Goal: Task Accomplishment & Management: Use online tool/utility

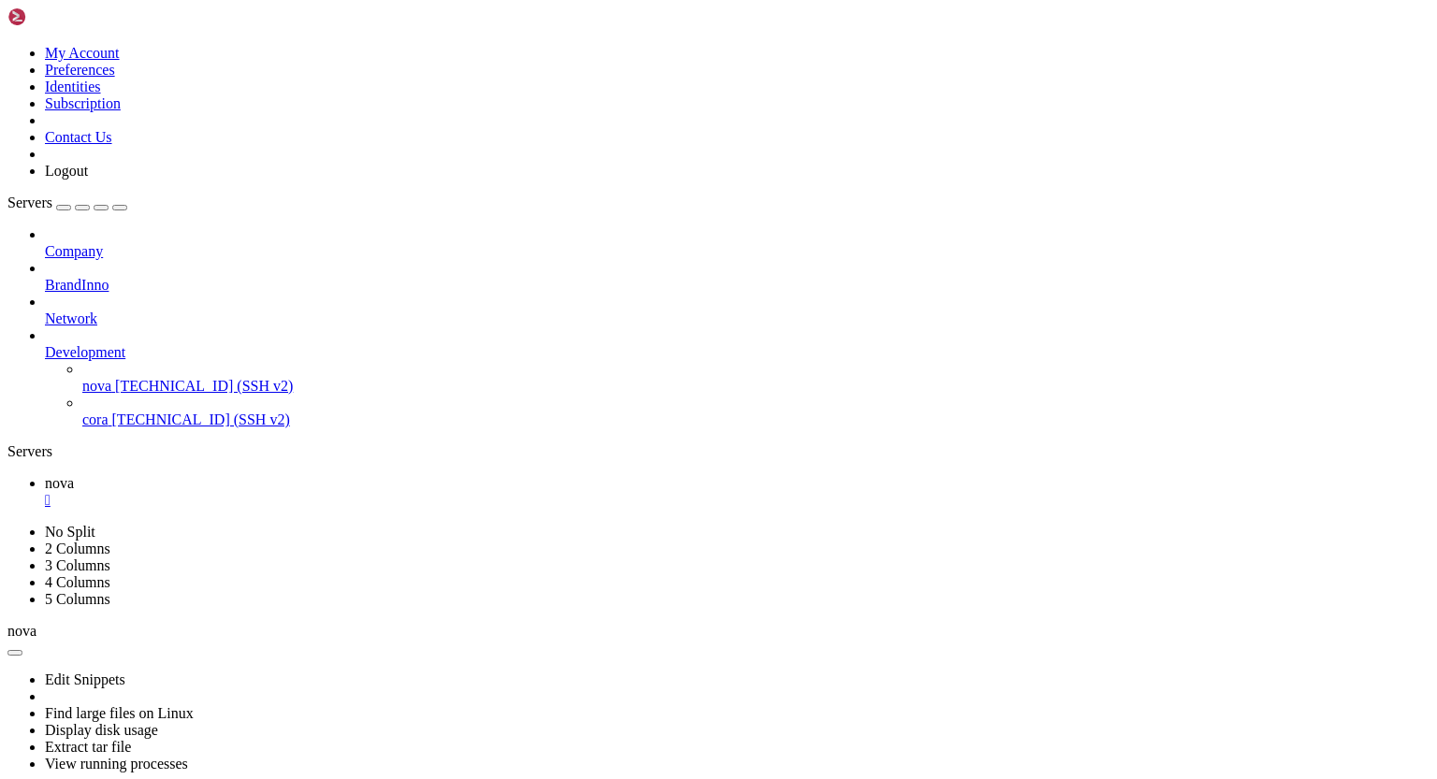
scroll to position [253799, 0]
drag, startPoint x: 356, startPoint y: 1440, endPoint x: 14, endPoint y: 1336, distance: 358.0
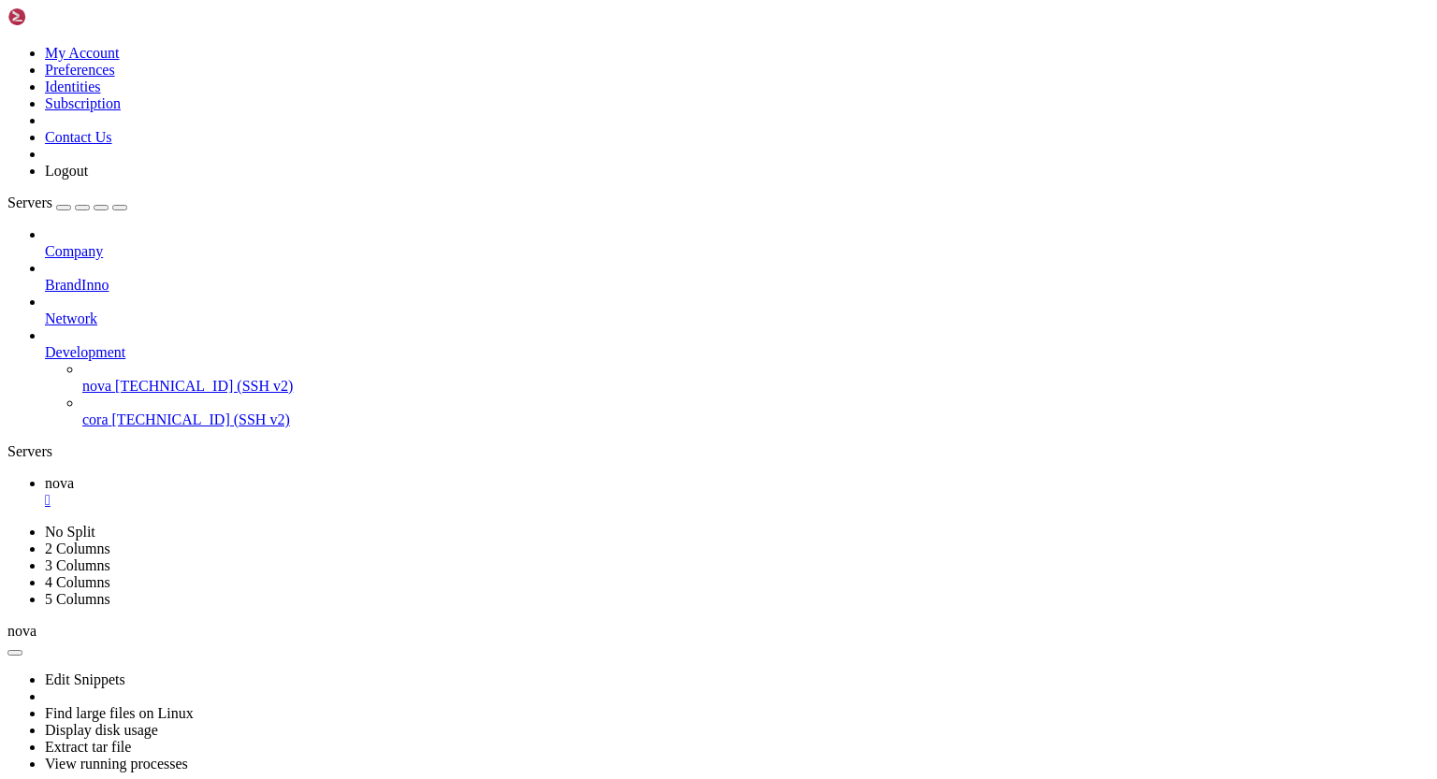
drag, startPoint x: 359, startPoint y: 1442, endPoint x: 75, endPoint y: 1337, distance: 303.4
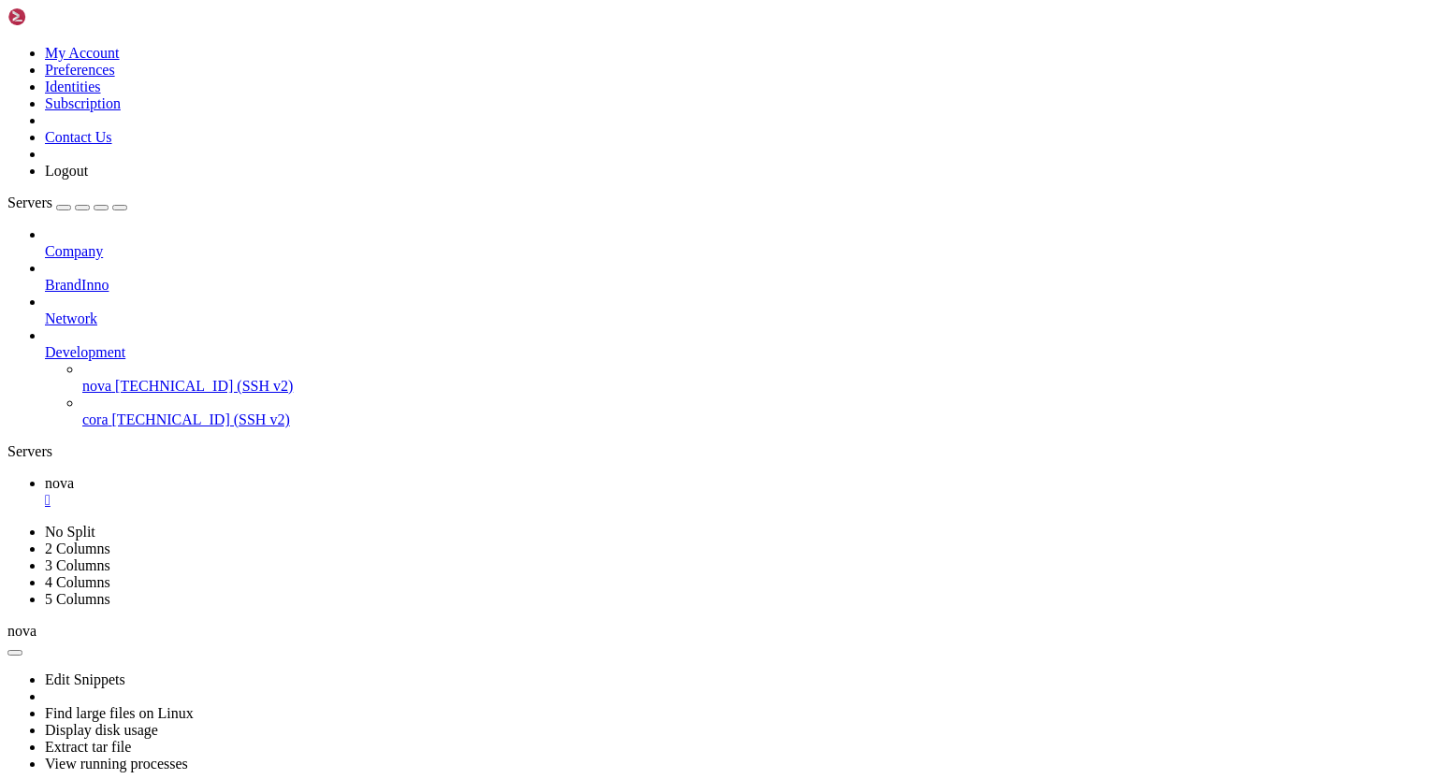
scroll to position [255087, 0]
drag, startPoint x: 17, startPoint y: 1346, endPoint x: 277, endPoint y: 1448, distance: 279.3
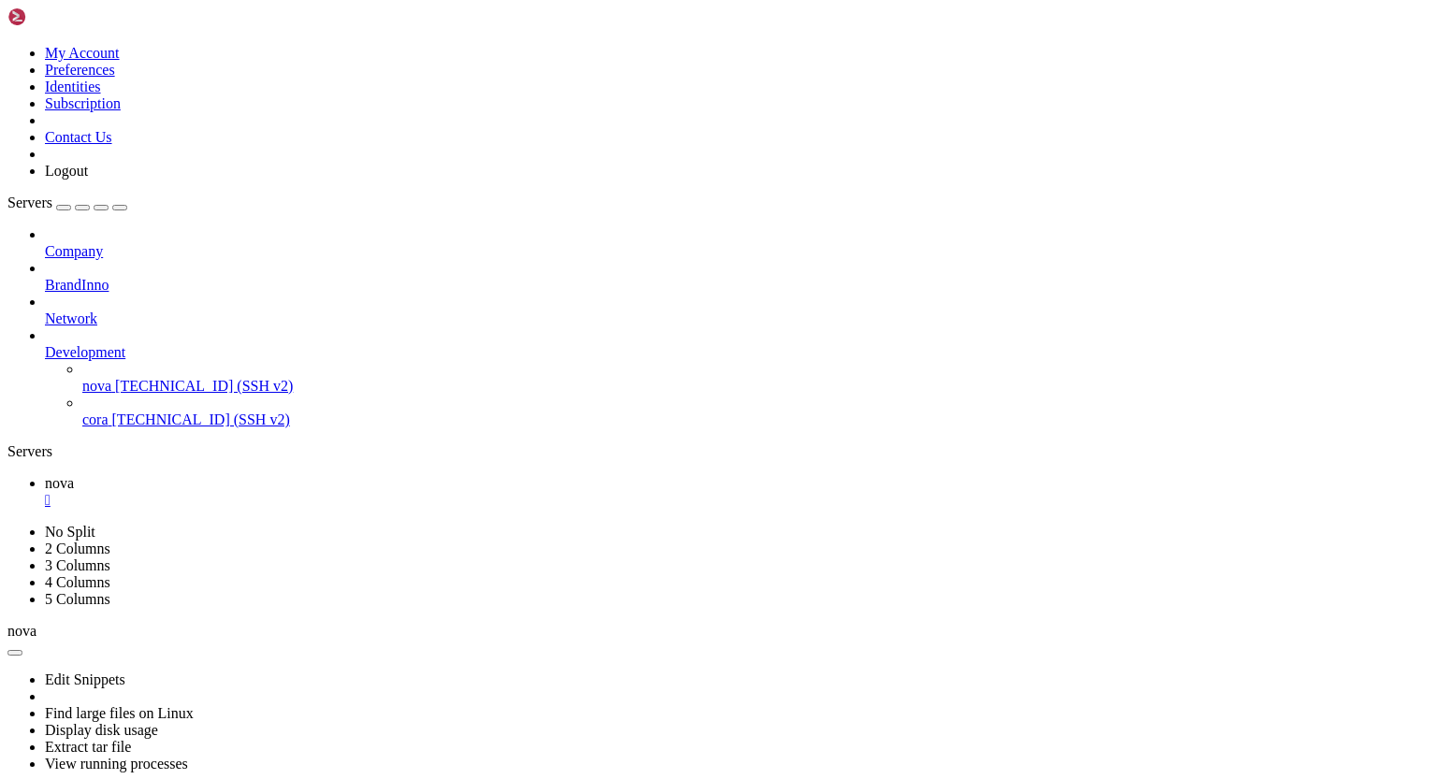
scroll to position [256454, 0]
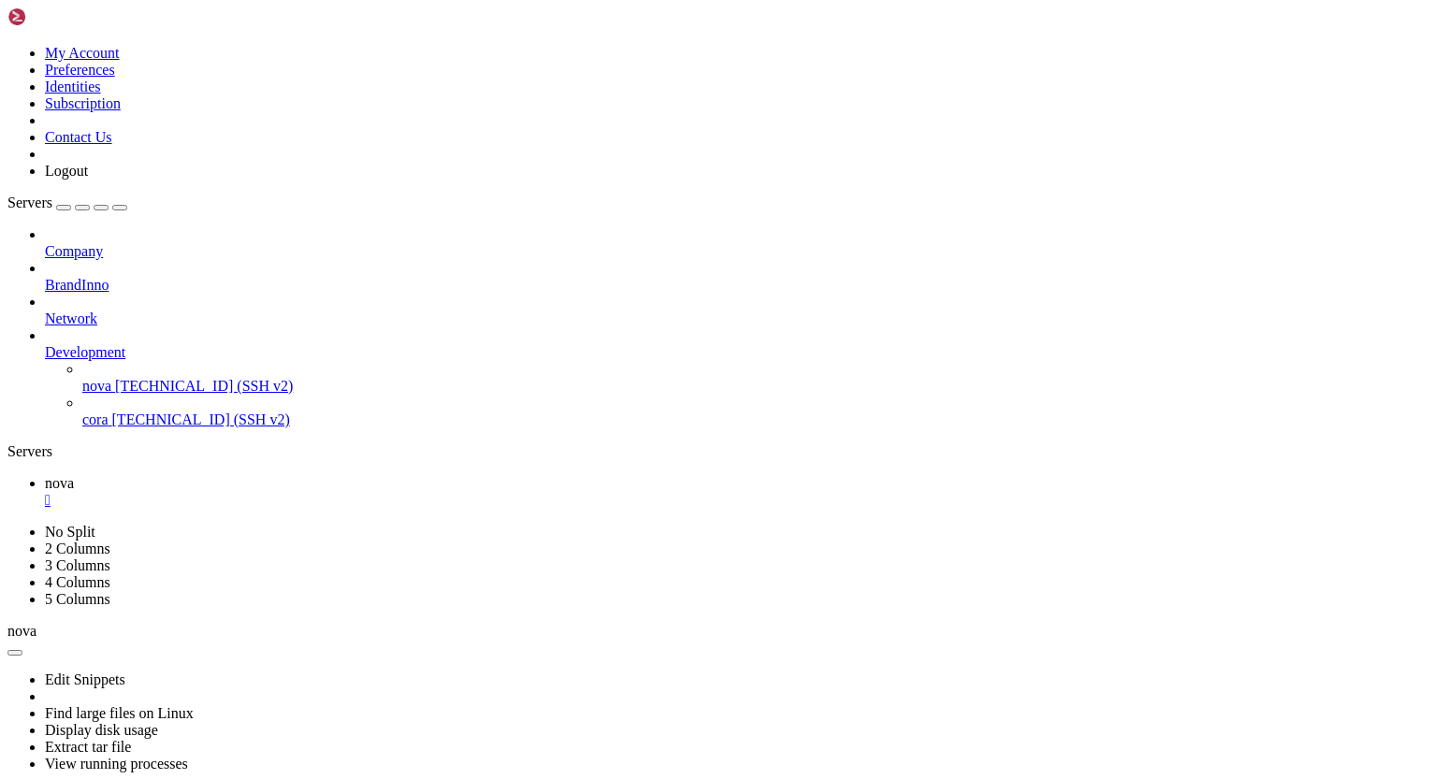
drag, startPoint x: 473, startPoint y: 1442, endPoint x: 124, endPoint y: 1315, distance: 371.4
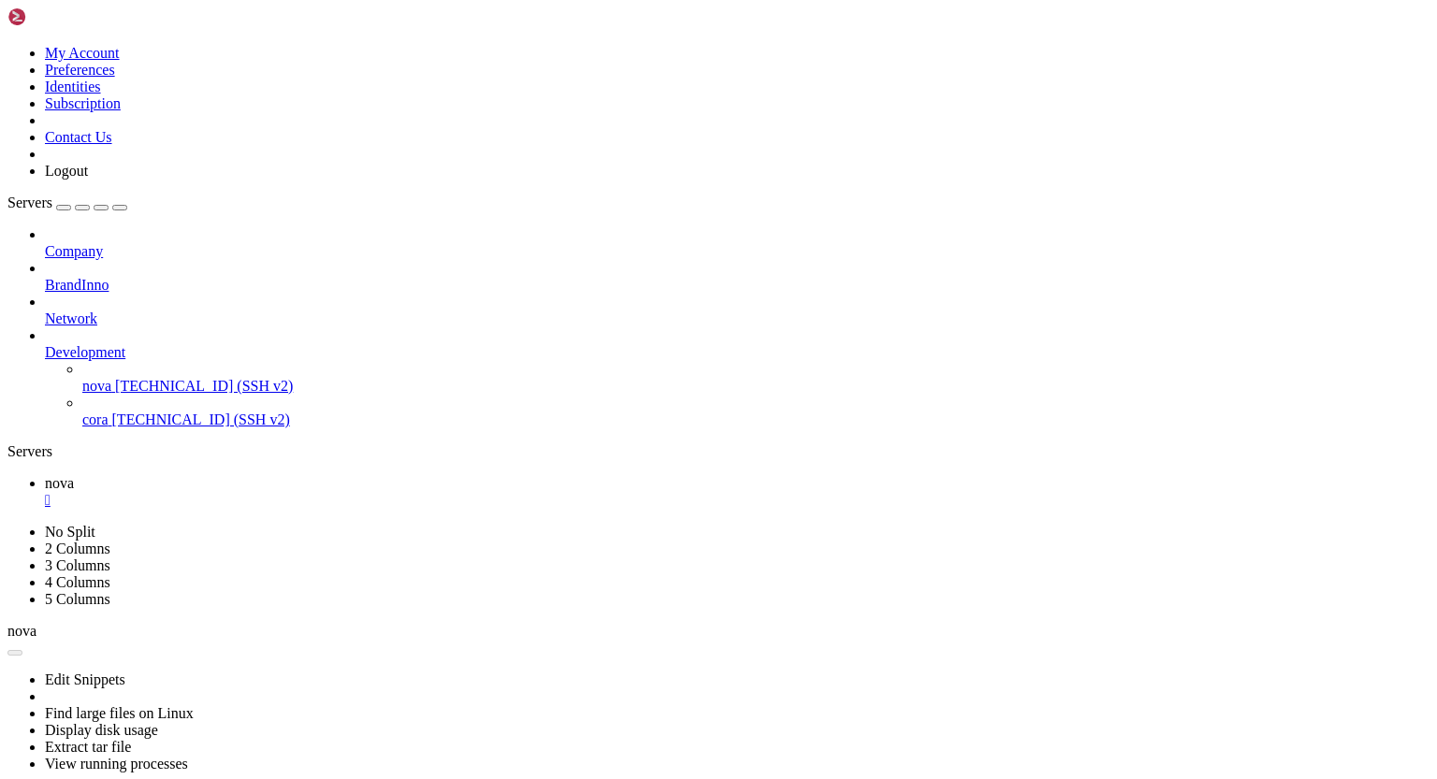
click at [314, 492] on div "" at bounding box center [737, 500] width 1384 height 17
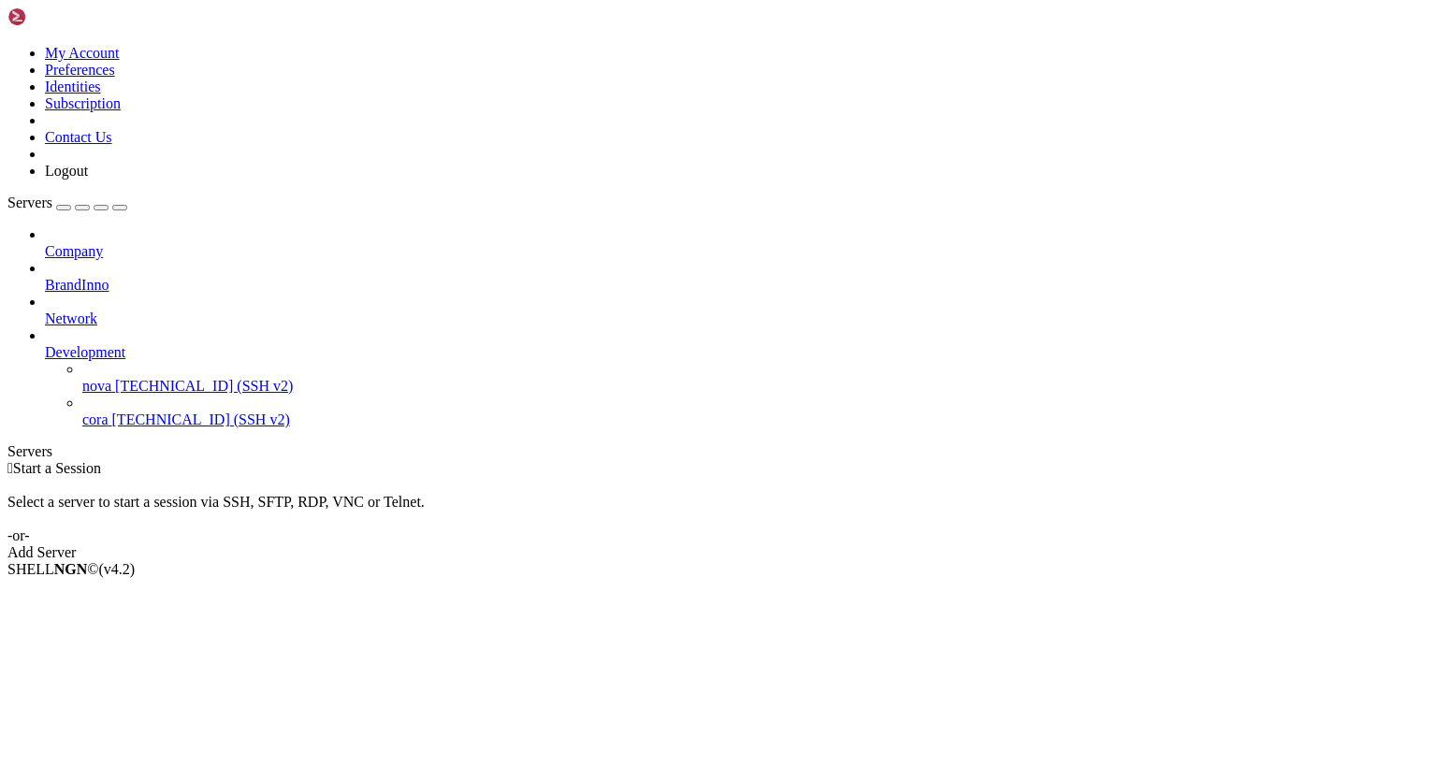
click at [111, 378] on span "nova" at bounding box center [96, 386] width 29 height 16
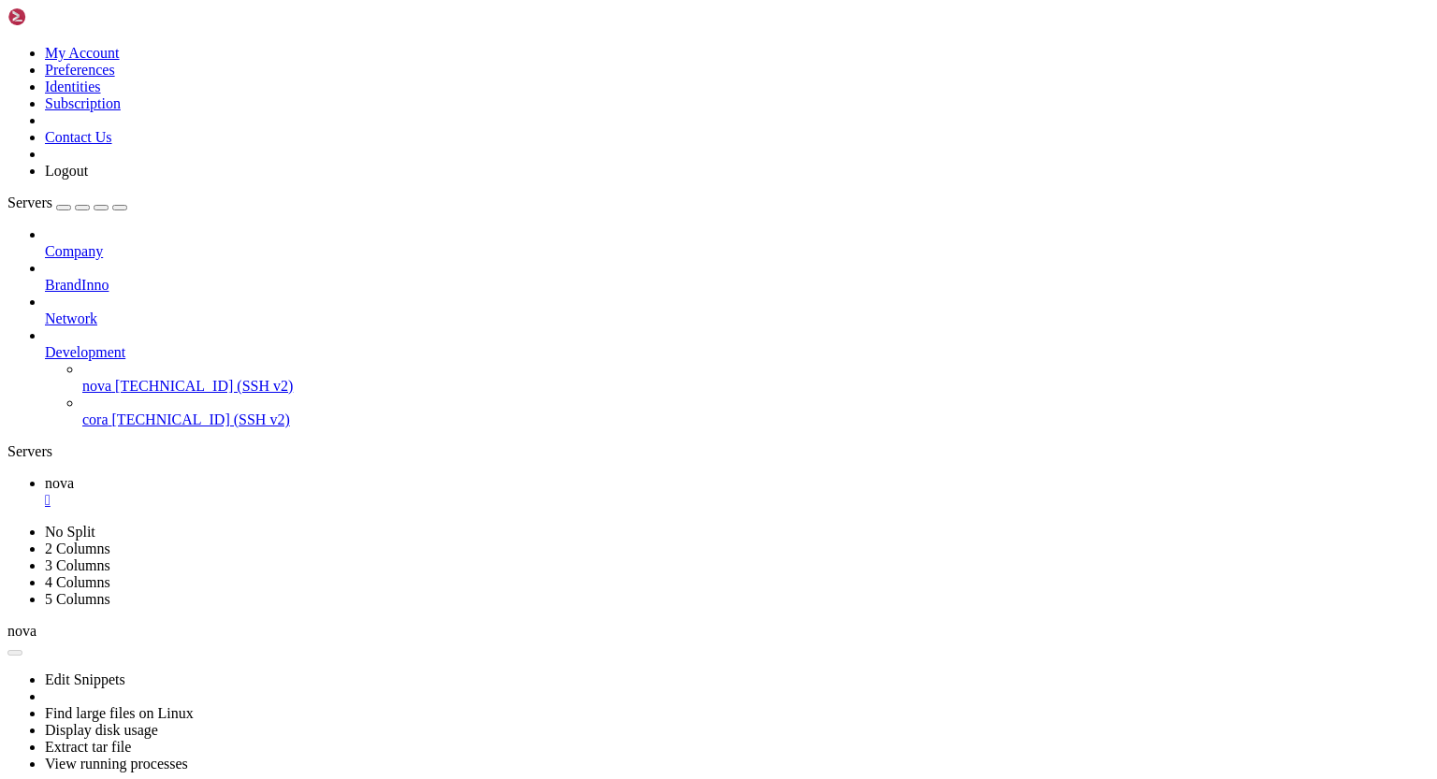
scroll to position [0, 0]
click at [311, 492] on div "" at bounding box center [737, 500] width 1384 height 17
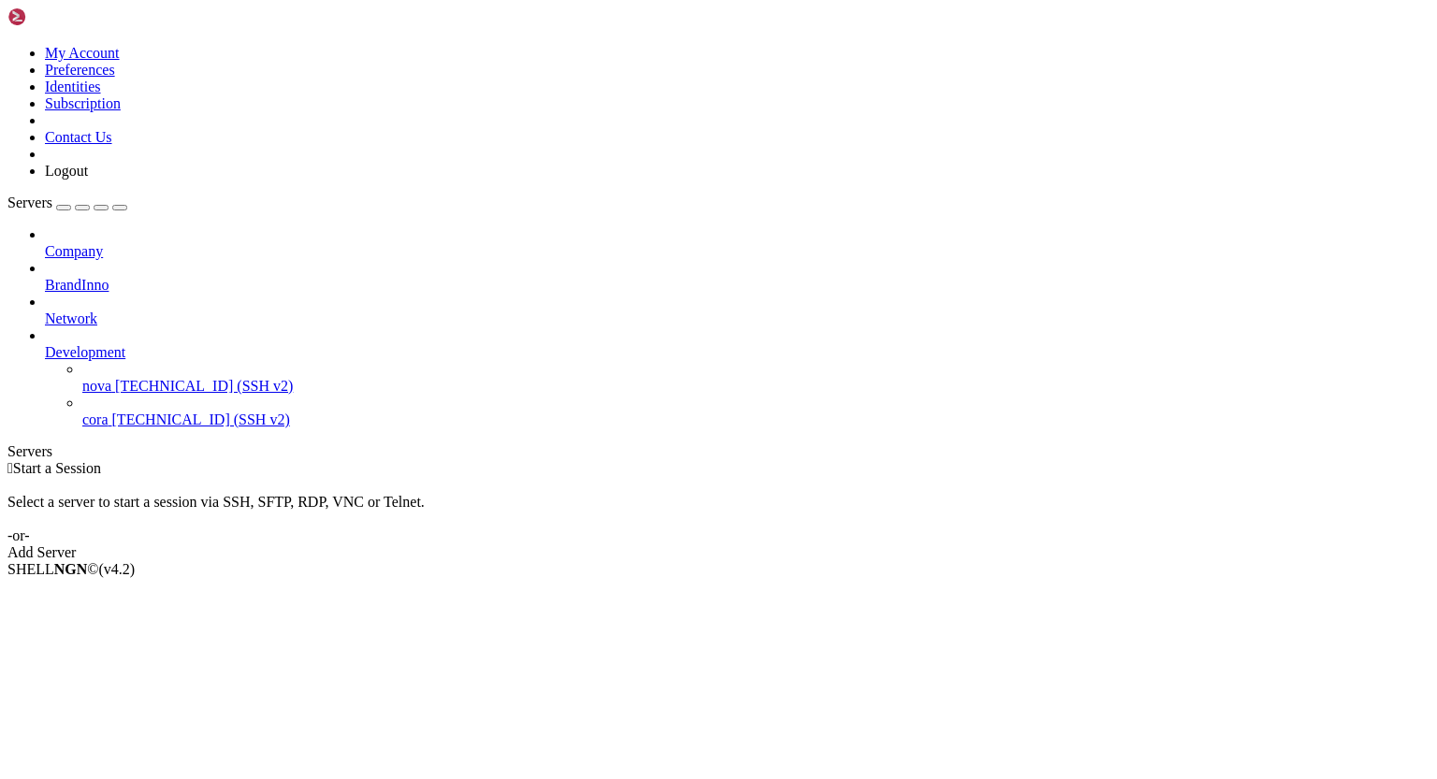
click at [116, 378] on span "[TECHNICAL_ID] (SSH v2)" at bounding box center [204, 386] width 178 height 16
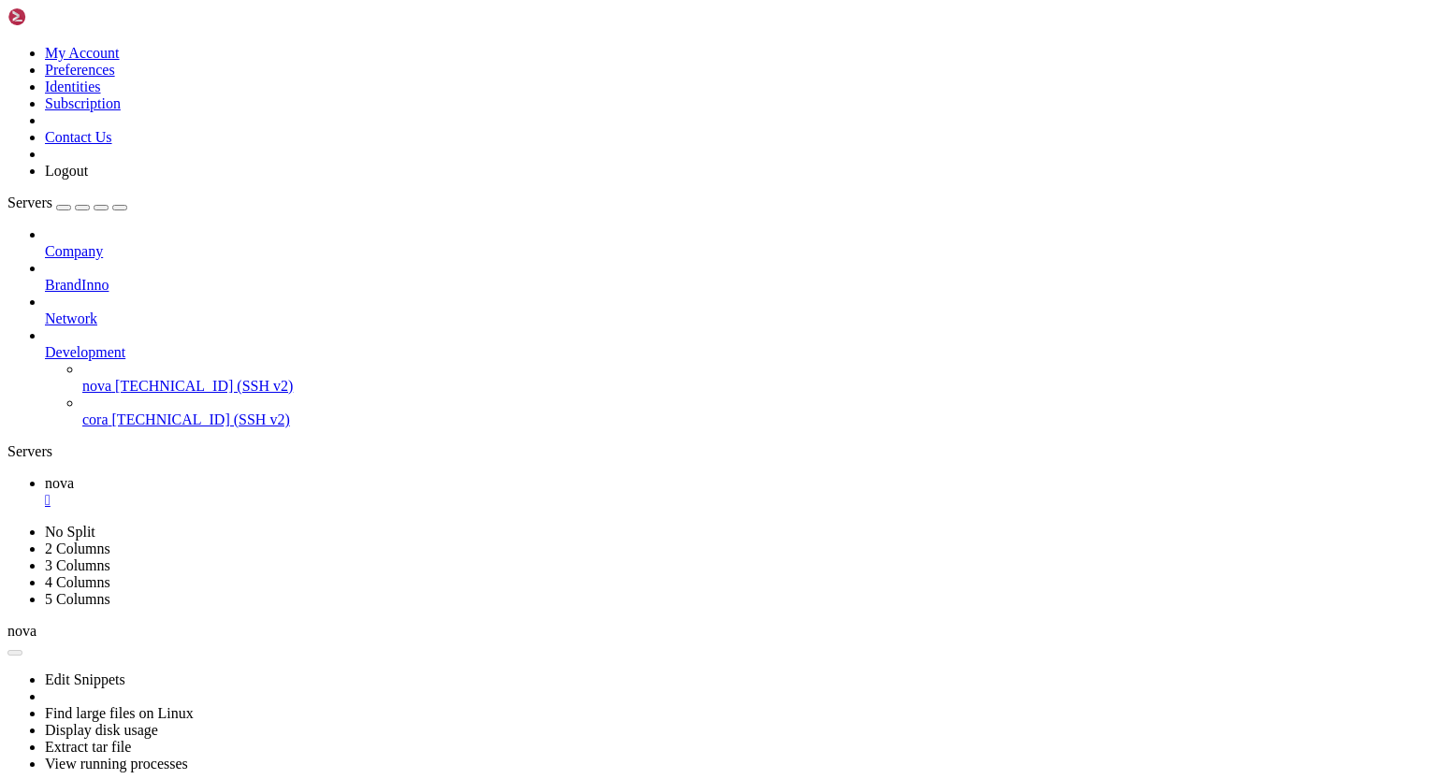
click at [313, 492] on div "" at bounding box center [737, 500] width 1384 height 17
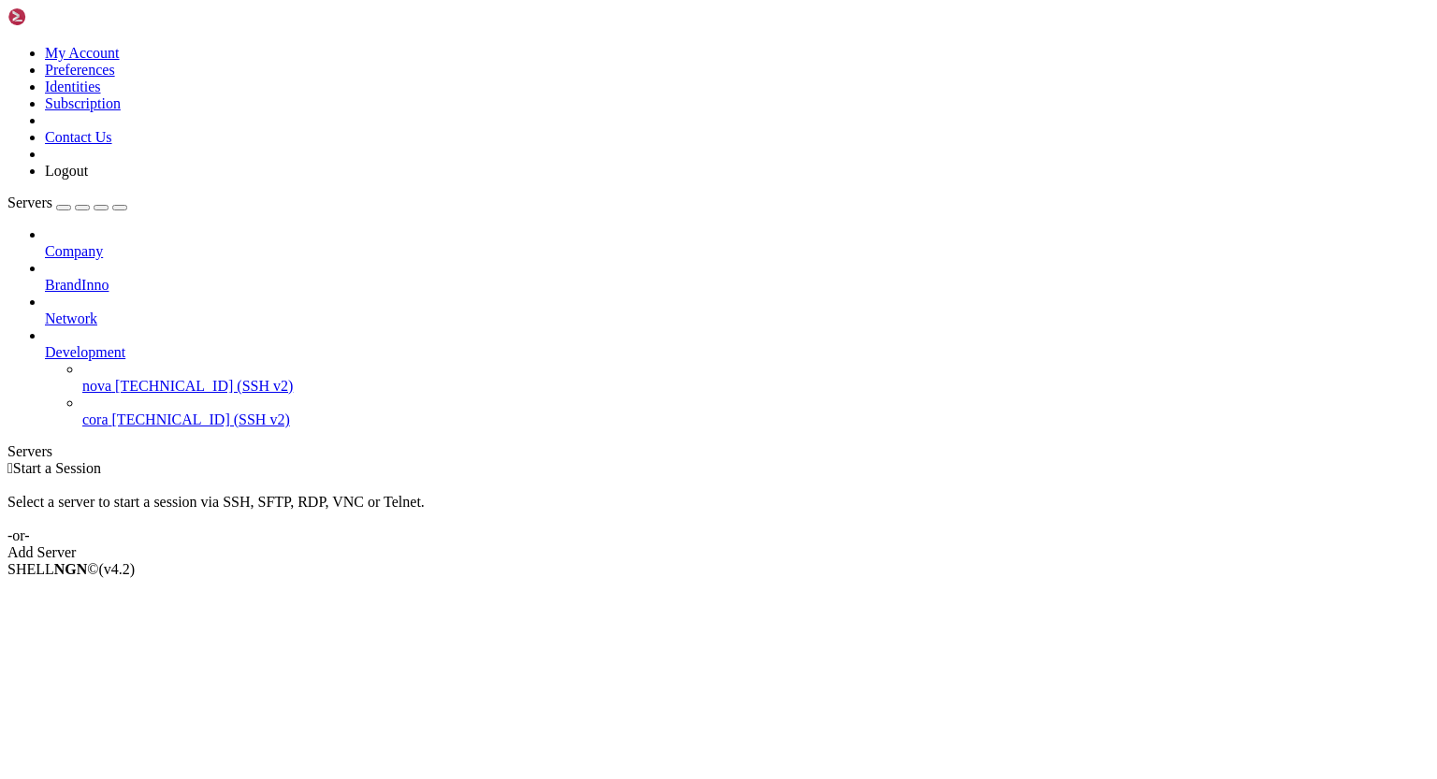
click at [111, 378] on span "nova" at bounding box center [96, 386] width 29 height 16
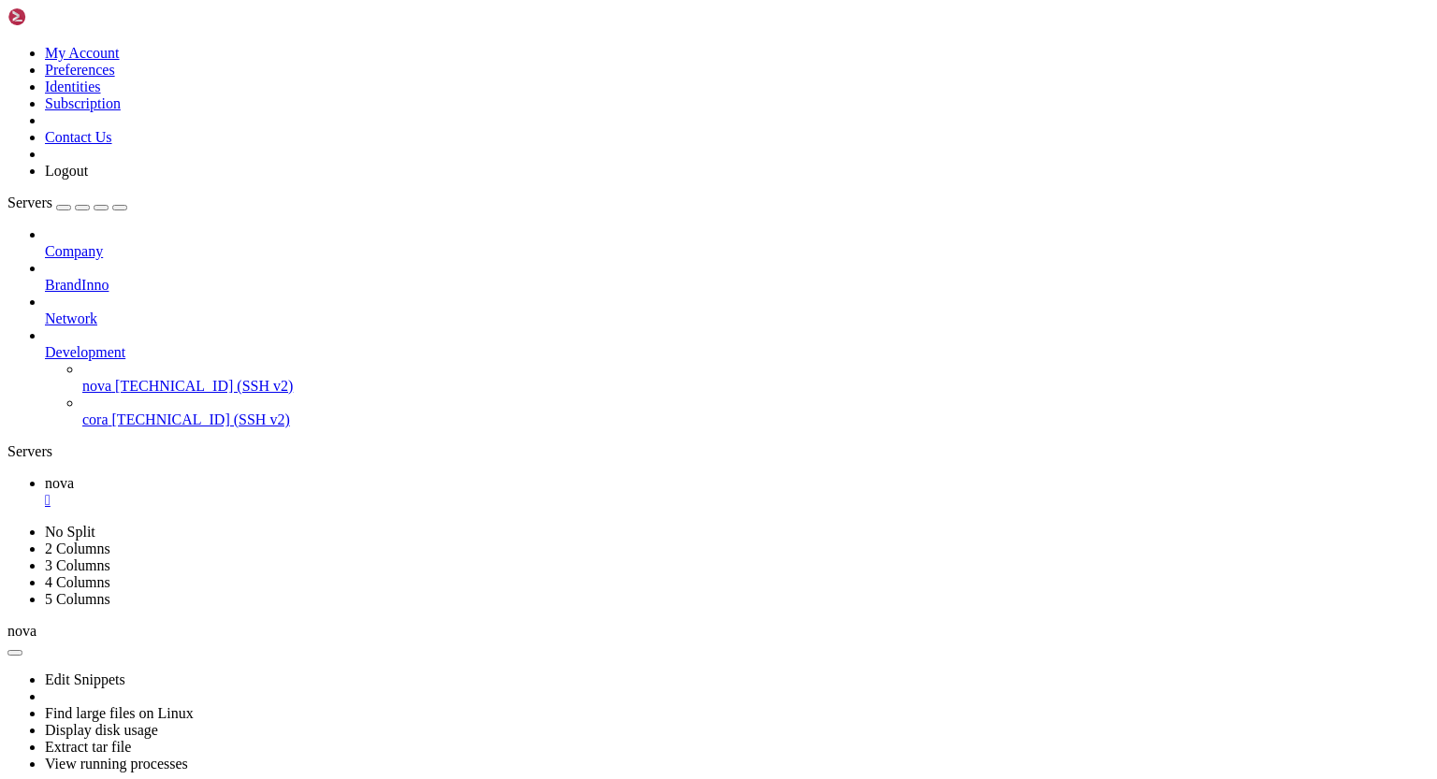
scroll to position [8110, 0]
drag, startPoint x: 663, startPoint y: 1442, endPoint x: 123, endPoint y: 1227, distance: 581.0
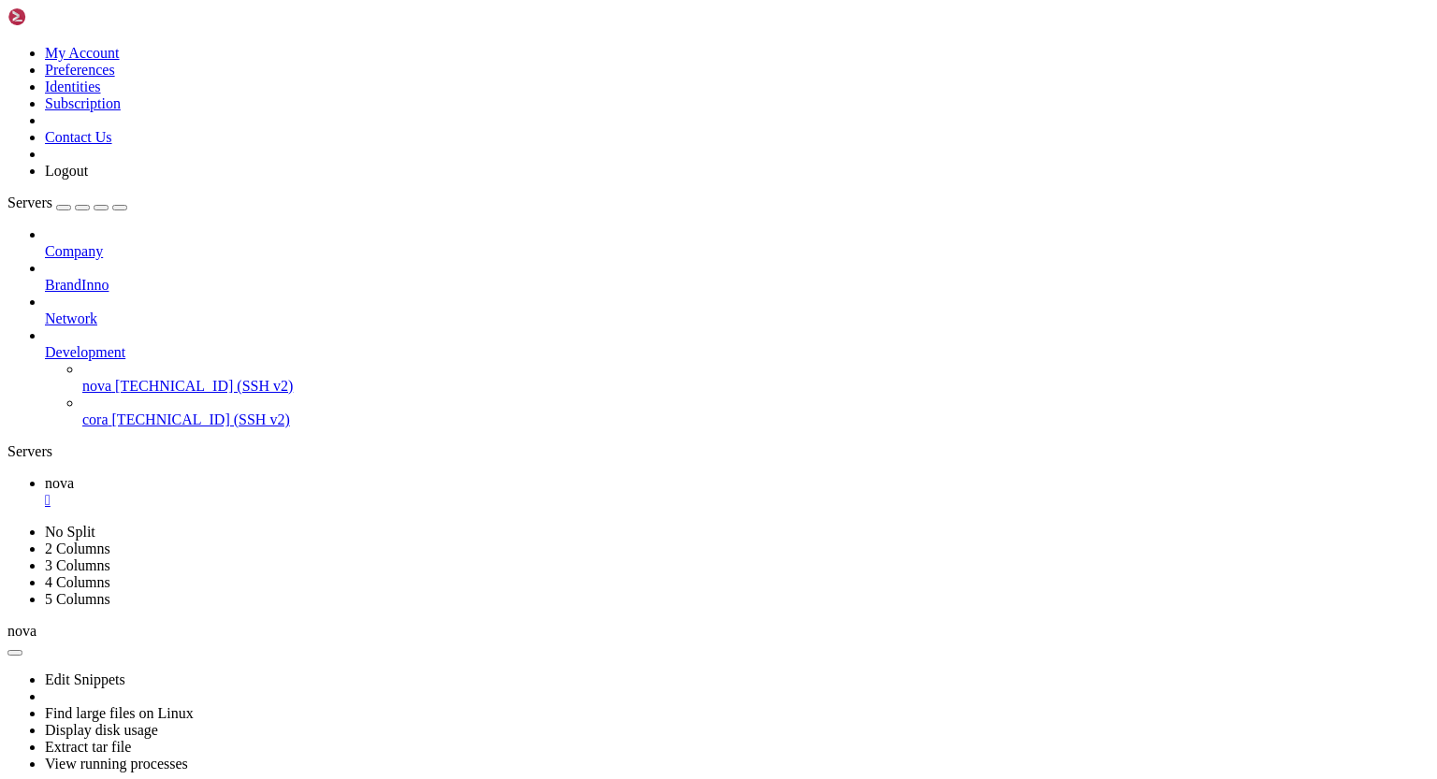
click at [312, 492] on div "" at bounding box center [737, 500] width 1384 height 17
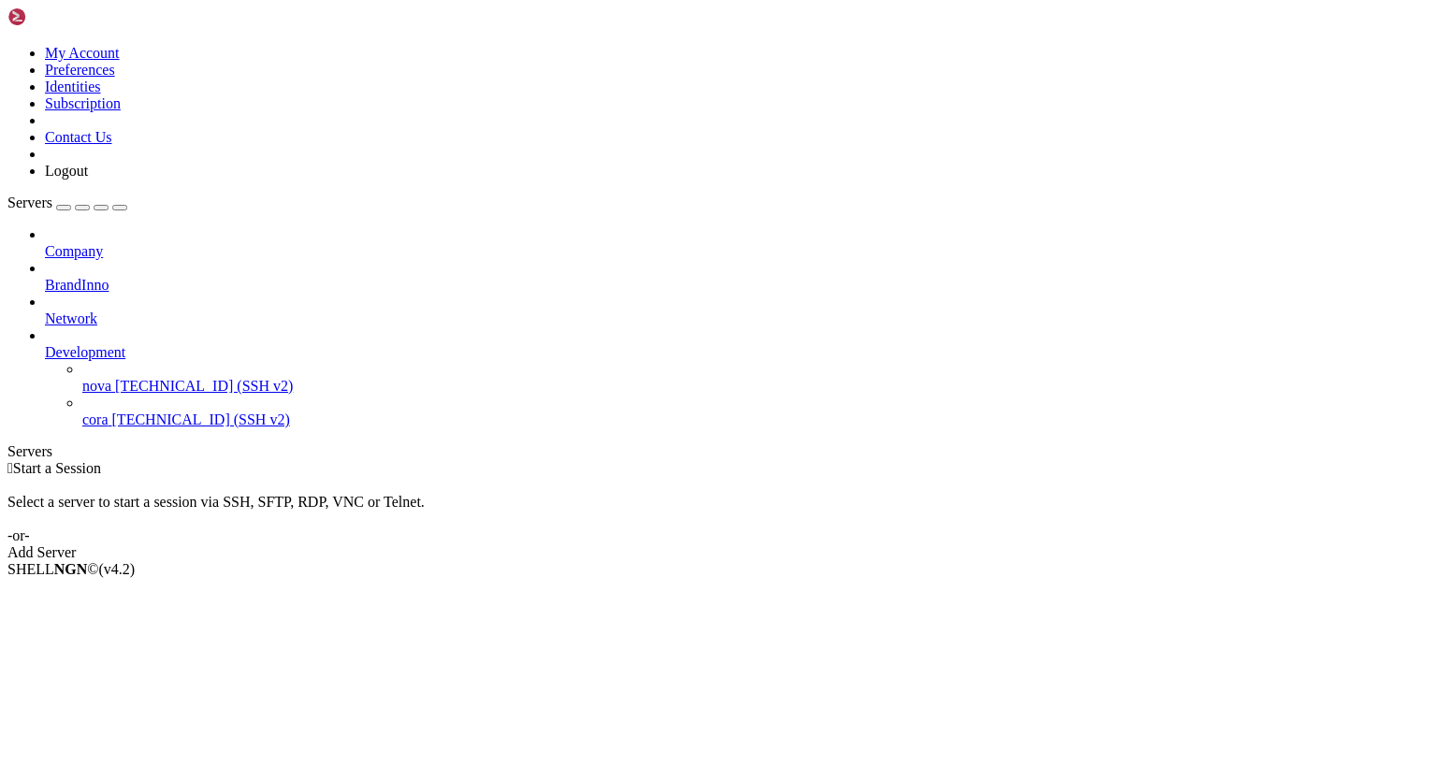
click at [120, 378] on span "[TECHNICAL_ID] (SSH v2)" at bounding box center [204, 386] width 178 height 16
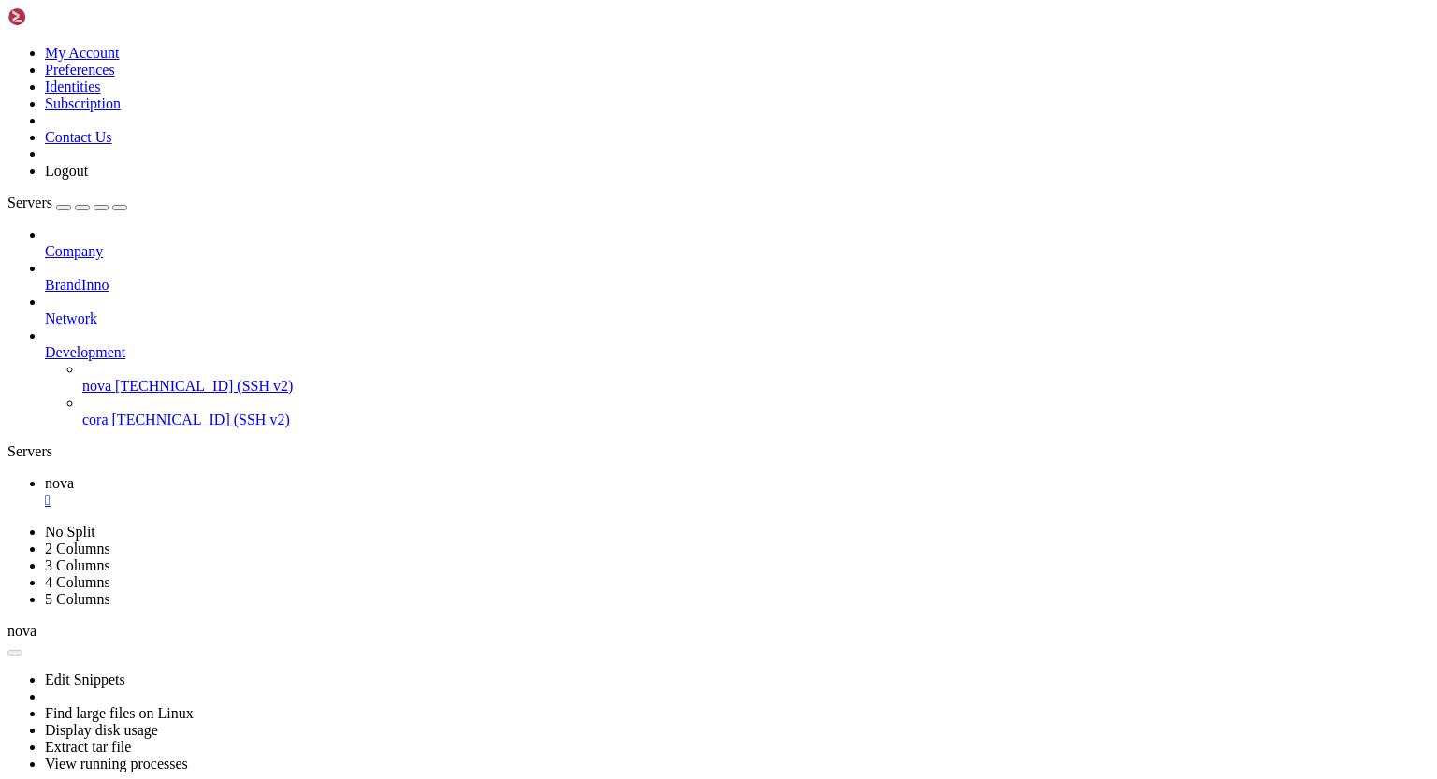
scroll to position [0, 0]
click at [311, 492] on div "" at bounding box center [737, 500] width 1384 height 17
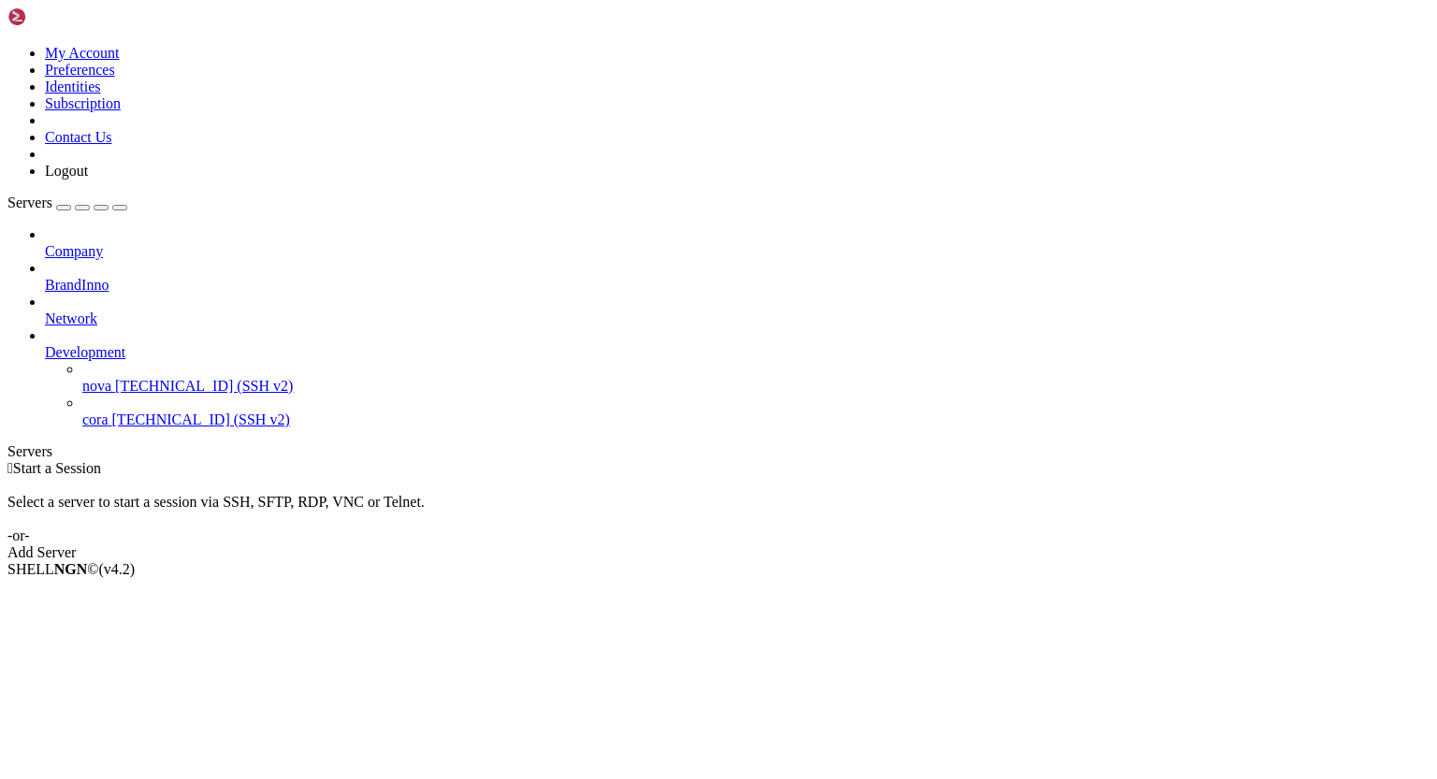
click at [120, 378] on span "[TECHNICAL_ID] (SSH v2)" at bounding box center [204, 386] width 178 height 16
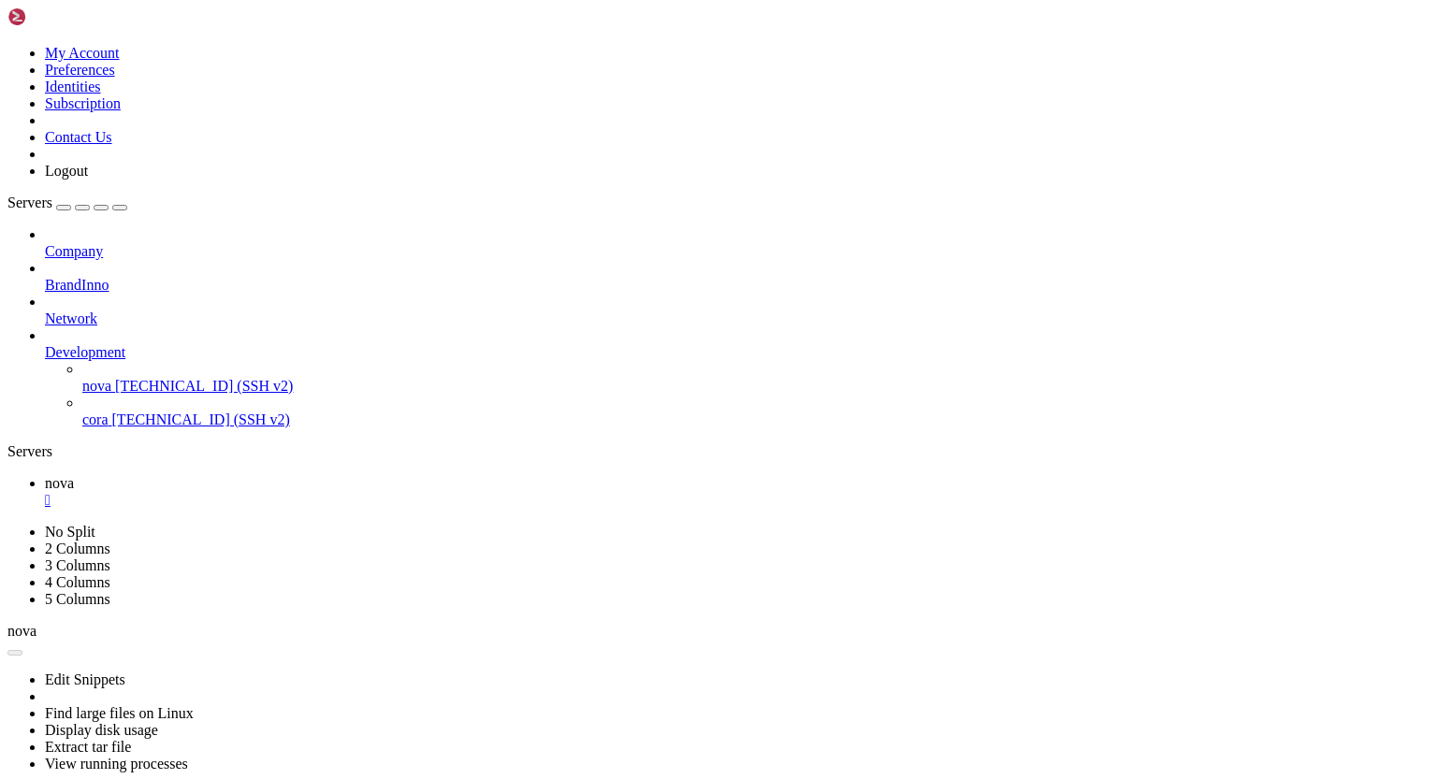
click at [310, 492] on div "" at bounding box center [737, 500] width 1384 height 17
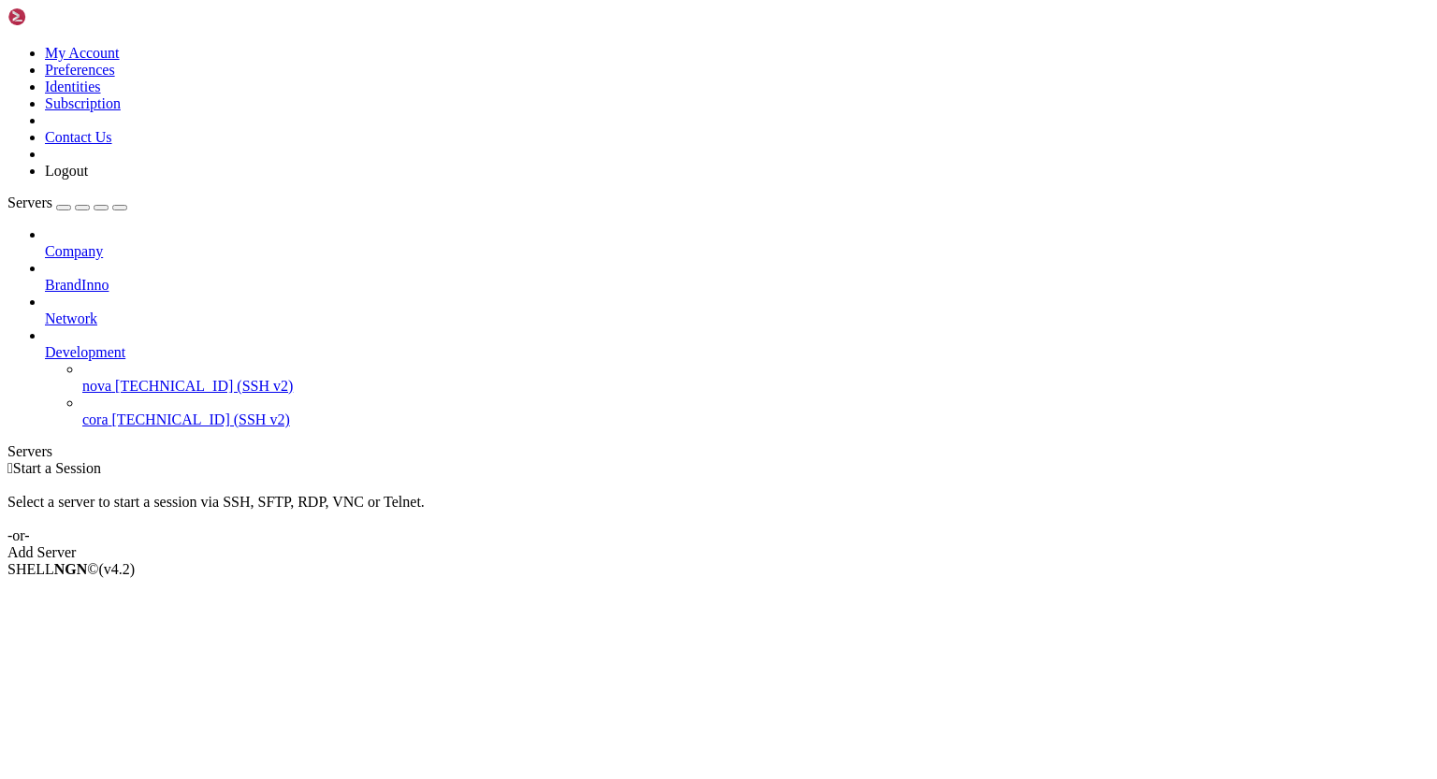
click at [111, 378] on span "nova" at bounding box center [96, 386] width 29 height 16
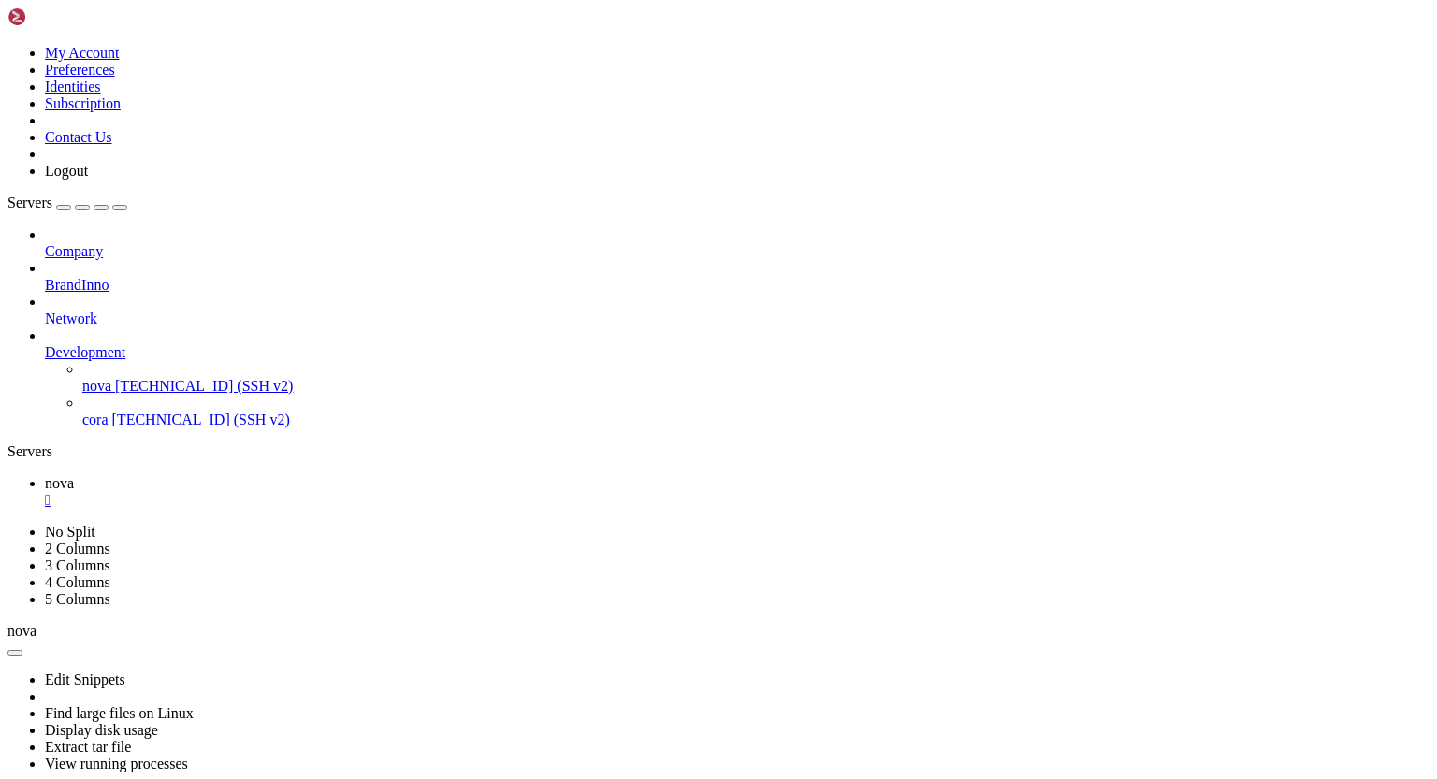
scroll to position [3832, 0]
drag, startPoint x: 668, startPoint y: 1444, endPoint x: 169, endPoint y: 1223, distance: 545.2
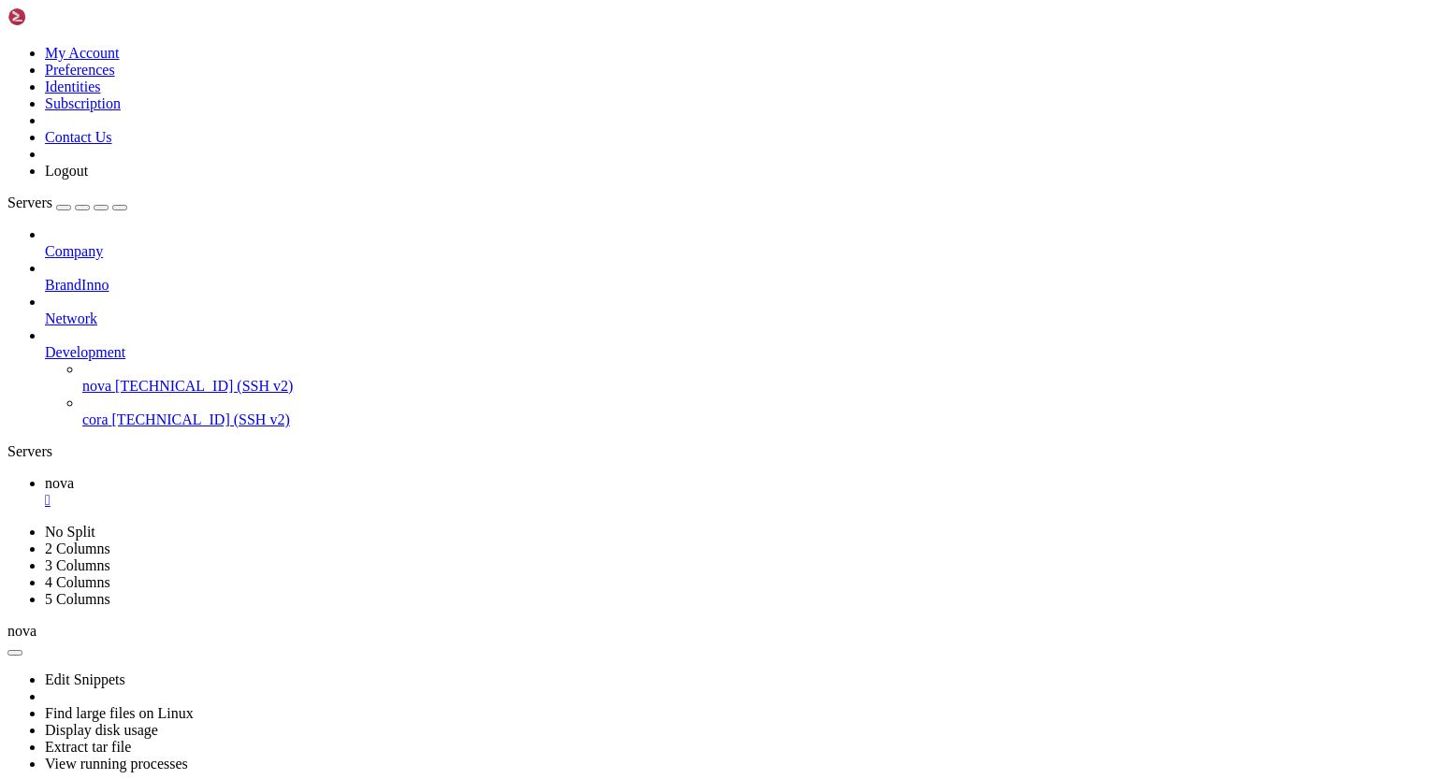
drag, startPoint x: 189, startPoint y: 980, endPoint x: 777, endPoint y: 1089, distance: 598.3
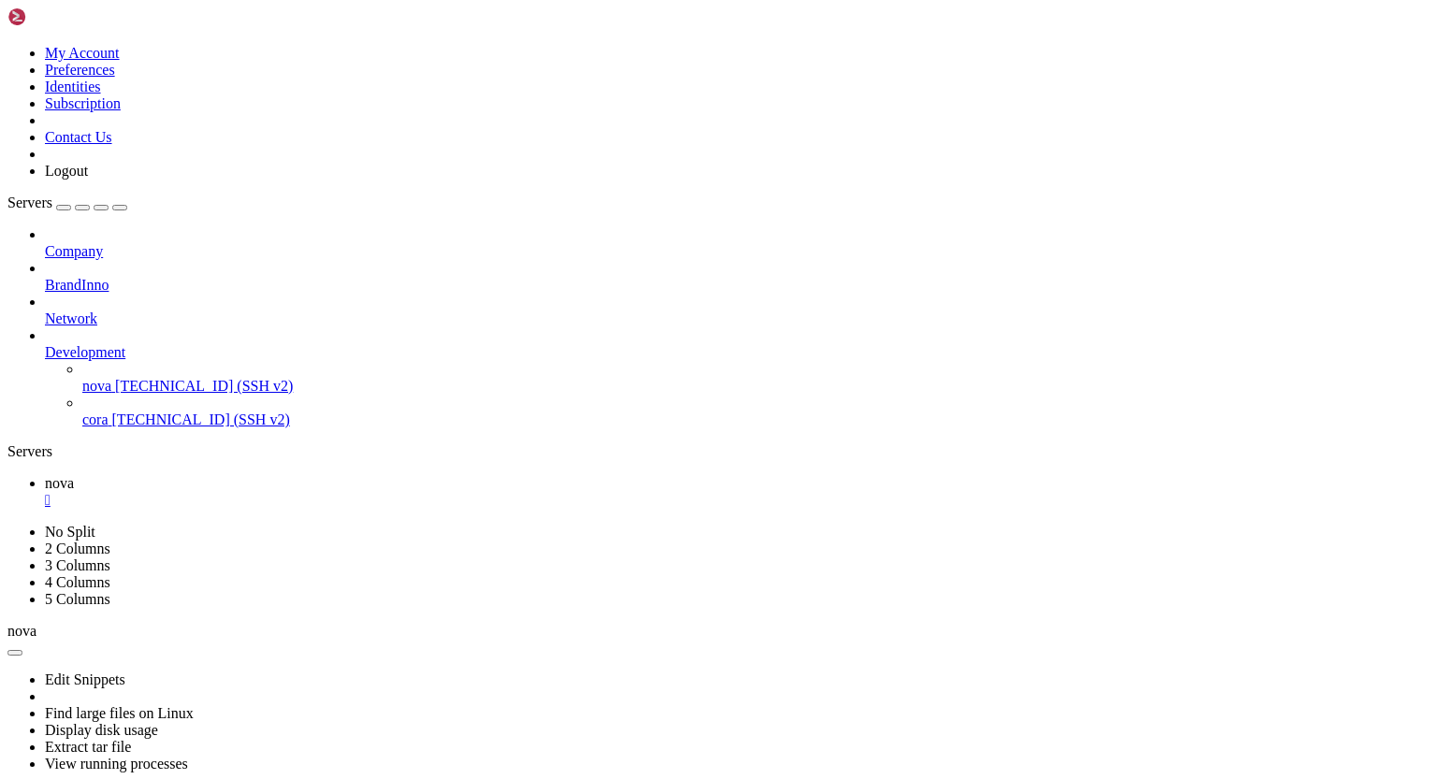
drag, startPoint x: 198, startPoint y: 1230, endPoint x: 694, endPoint y: 1199, distance: 496.7
drag, startPoint x: 15, startPoint y: 965, endPoint x: 224, endPoint y: 1237, distance: 342.8
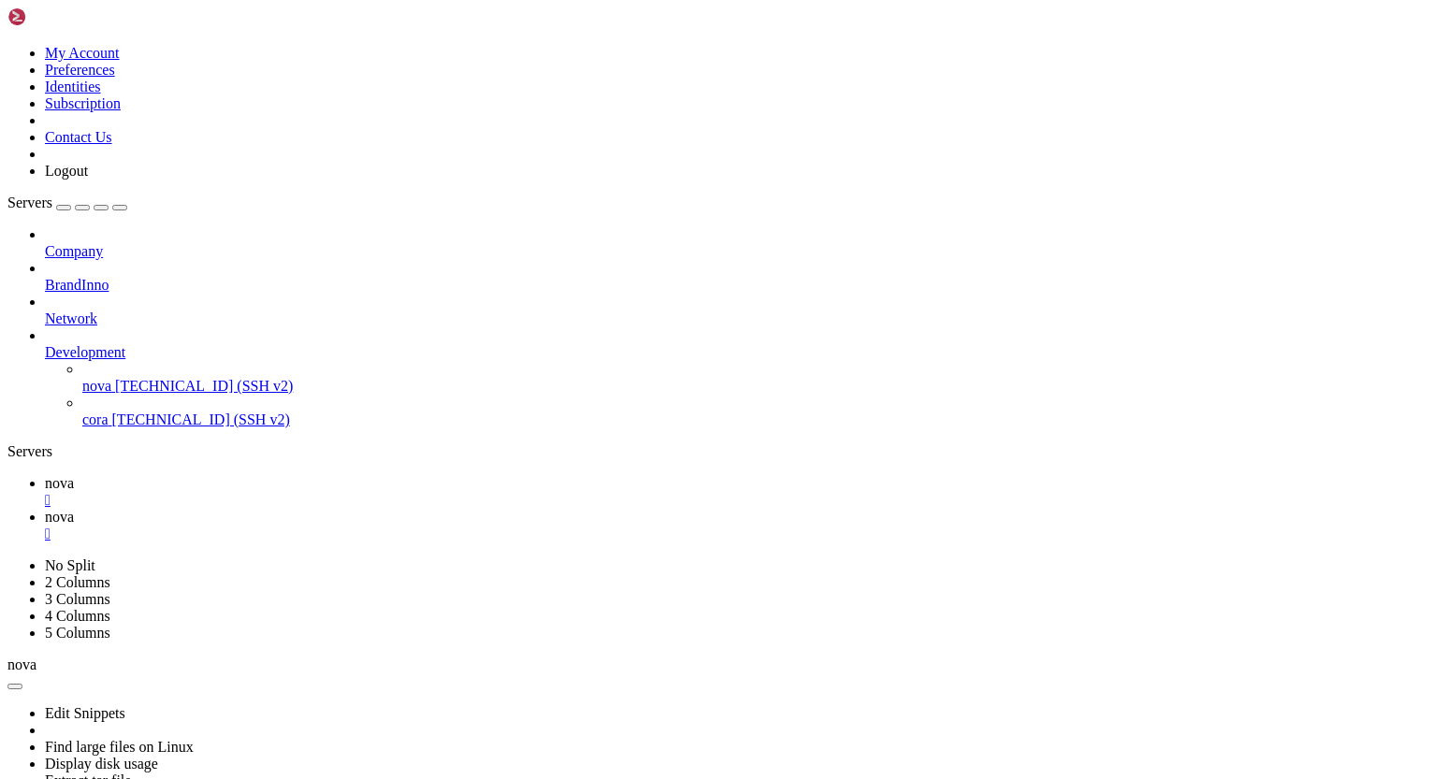
scroll to position [0, 0]
click at [74, 475] on span "nova" at bounding box center [59, 483] width 29 height 16
click at [74, 509] on span "nova" at bounding box center [59, 517] width 29 height 16
click at [74, 475] on span "nova" at bounding box center [59, 483] width 29 height 16
click at [74, 509] on span "nova" at bounding box center [59, 517] width 29 height 16
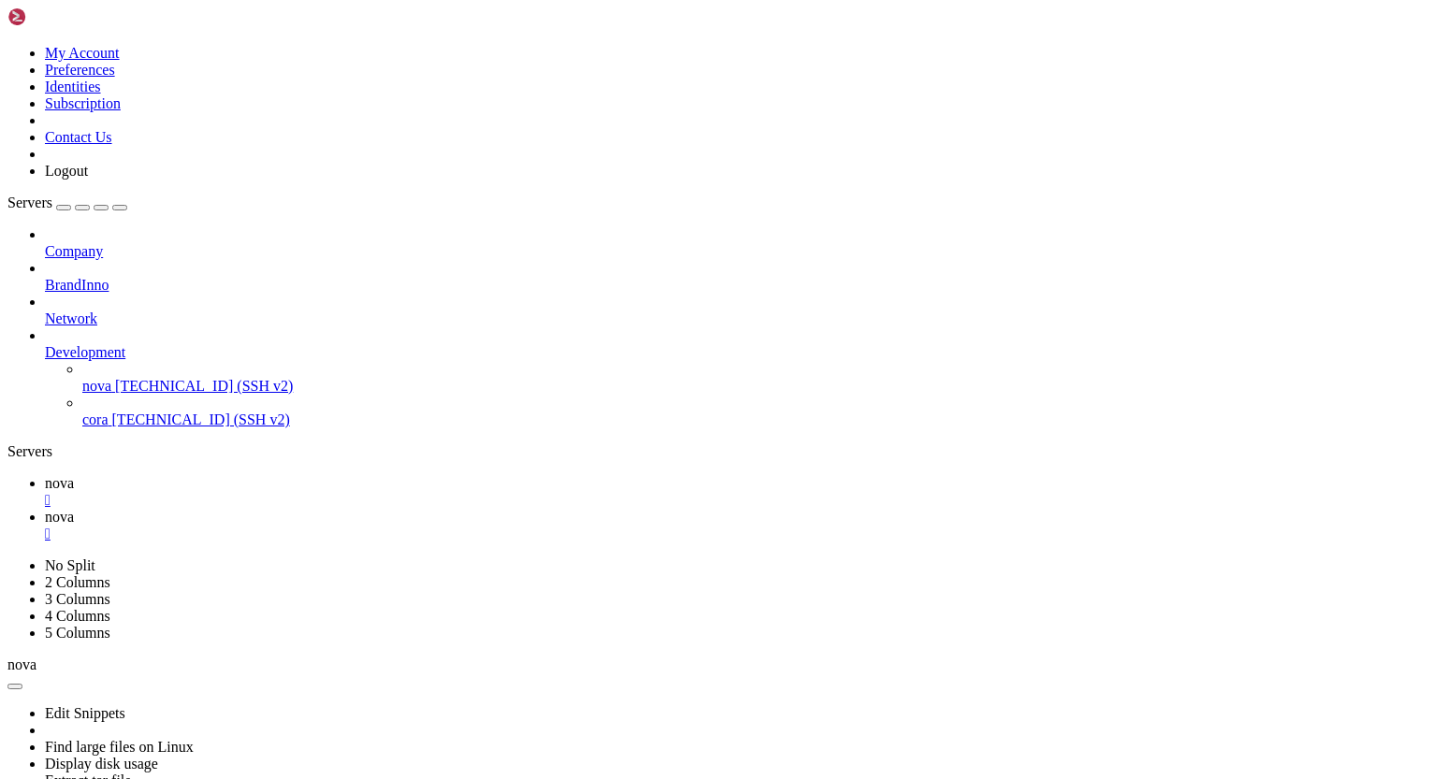
click at [74, 475] on span "nova" at bounding box center [59, 483] width 29 height 16
click at [74, 509] on span "nova" at bounding box center [59, 517] width 29 height 16
click at [74, 475] on span "nova" at bounding box center [59, 483] width 29 height 16
click at [74, 509] on span "nova" at bounding box center [59, 517] width 29 height 16
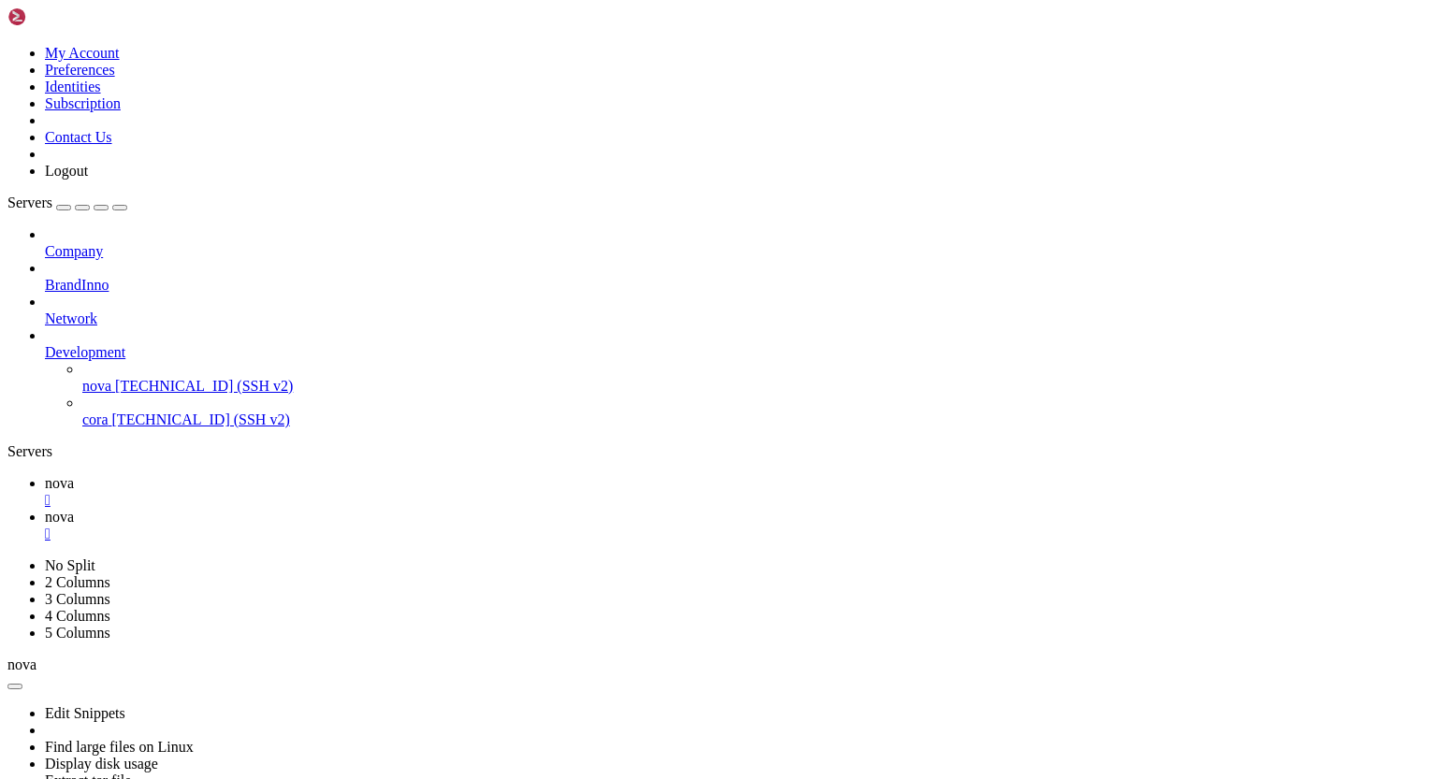
click at [74, 475] on span "nova" at bounding box center [59, 483] width 29 height 16
click at [74, 509] on span "nova" at bounding box center [59, 517] width 29 height 16
click at [74, 475] on span "nova" at bounding box center [59, 483] width 29 height 16
click at [74, 509] on span "nova" at bounding box center [59, 517] width 29 height 16
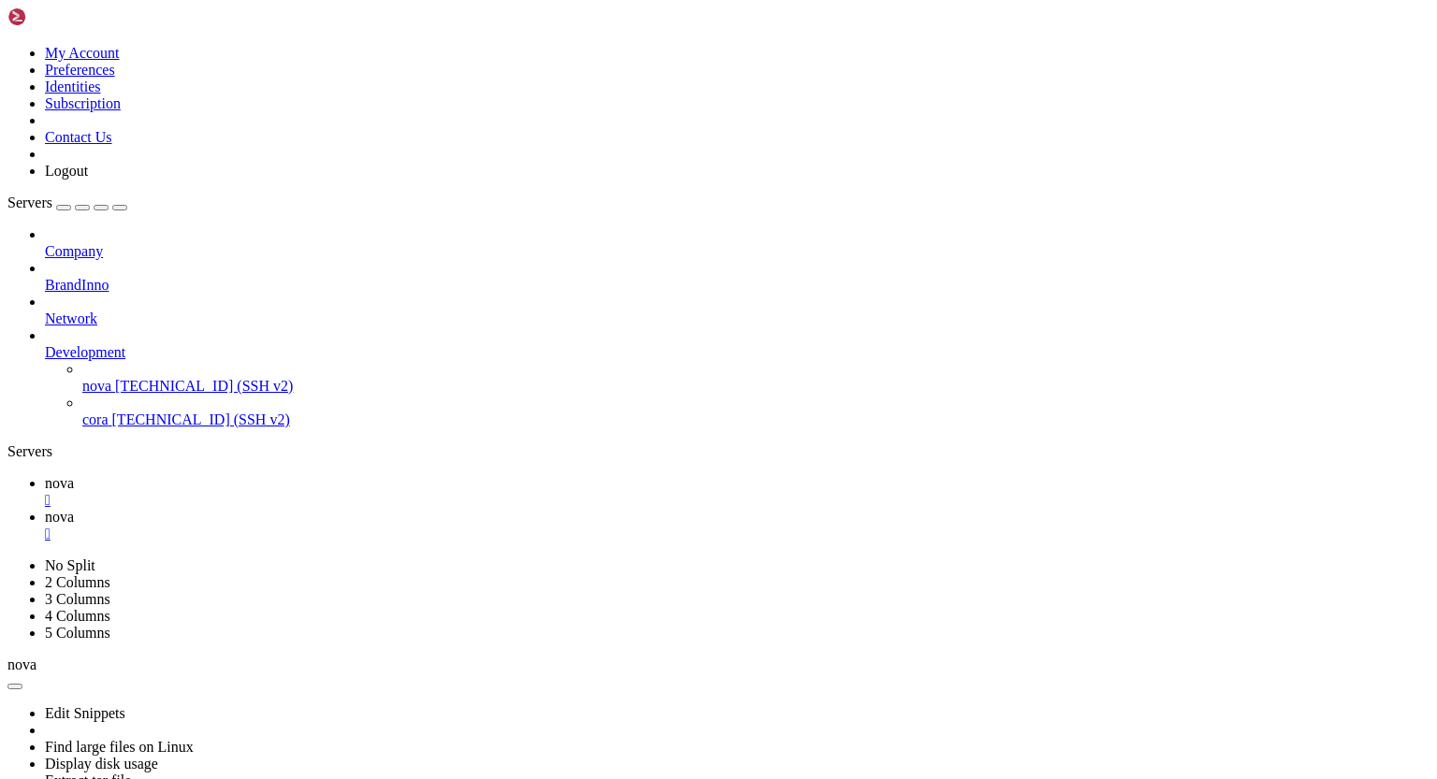
click at [74, 475] on span "nova" at bounding box center [59, 483] width 29 height 16
click at [74, 509] on span "nova" at bounding box center [59, 517] width 29 height 16
drag, startPoint x: 18, startPoint y: 1661, endPoint x: 266, endPoint y: 1672, distance: 248.1
click at [74, 475] on span "nova" at bounding box center [59, 483] width 29 height 16
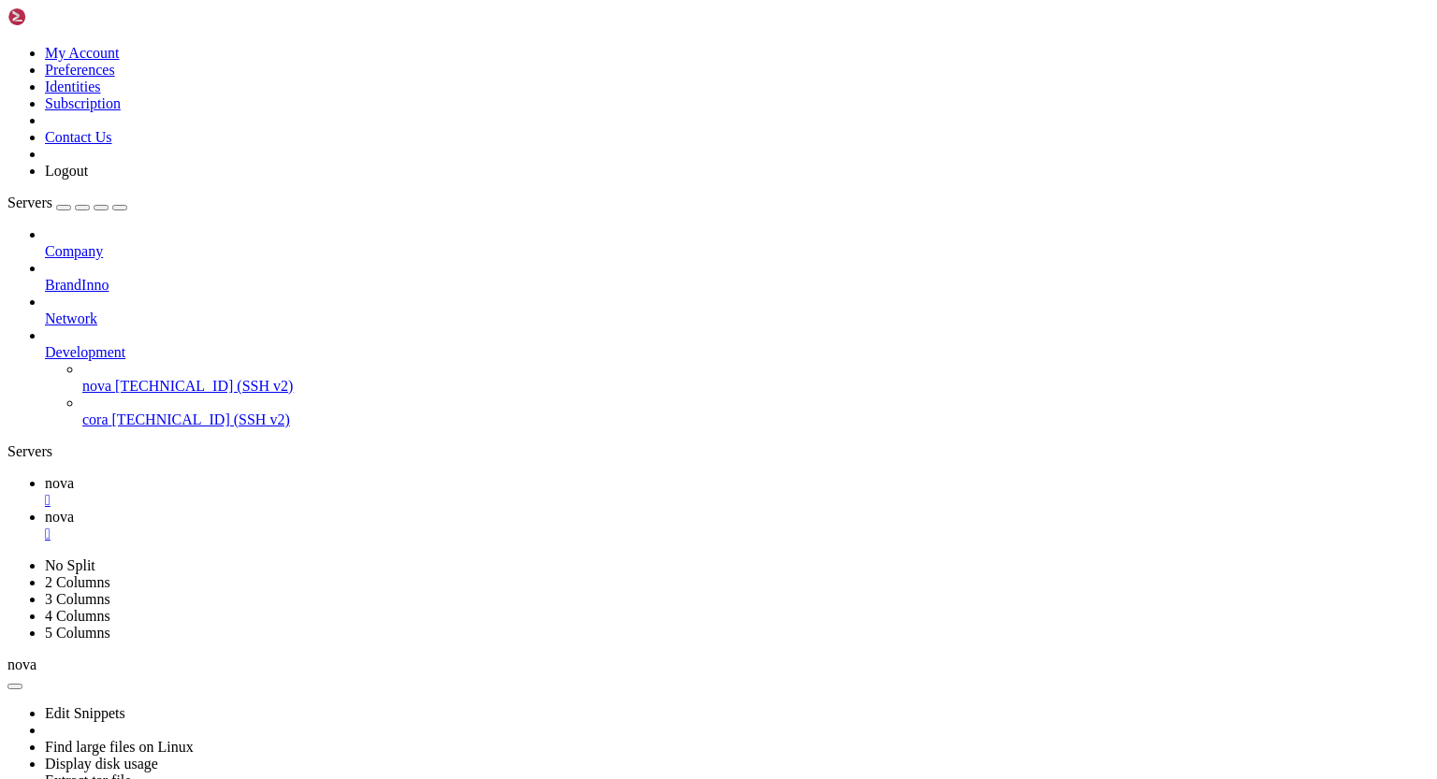
click at [74, 509] on span "nova" at bounding box center [59, 517] width 29 height 16
click at [74, 475] on span "nova" at bounding box center [59, 483] width 29 height 16
click at [74, 509] on span "nova" at bounding box center [59, 517] width 29 height 16
click at [74, 475] on span "nova" at bounding box center [59, 483] width 29 height 16
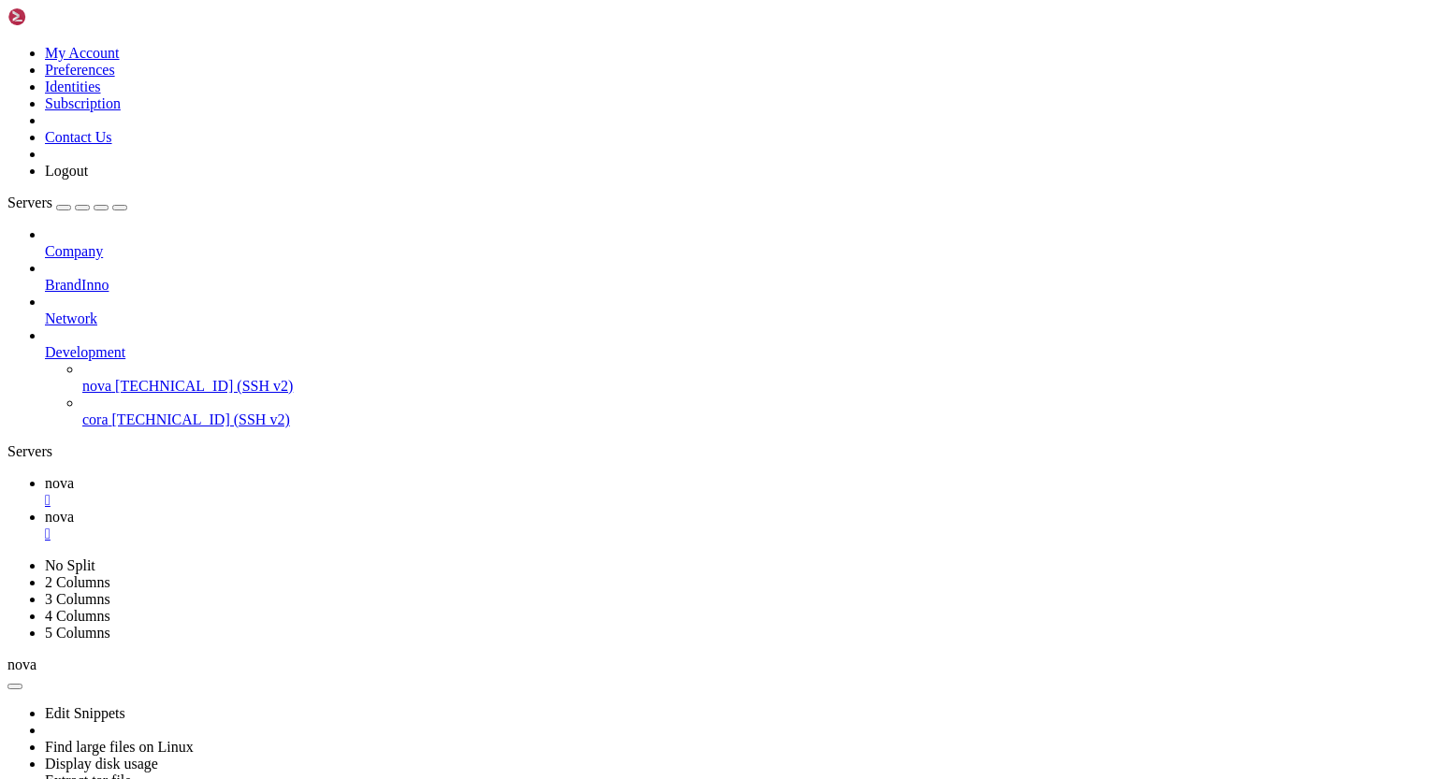
click at [74, 509] on span "nova" at bounding box center [59, 517] width 29 height 16
click at [45, 475] on icon at bounding box center [45, 483] width 0 height 16
click at [74, 509] on span "nova" at bounding box center [59, 517] width 29 height 16
click at [74, 475] on span "nova" at bounding box center [59, 483] width 29 height 16
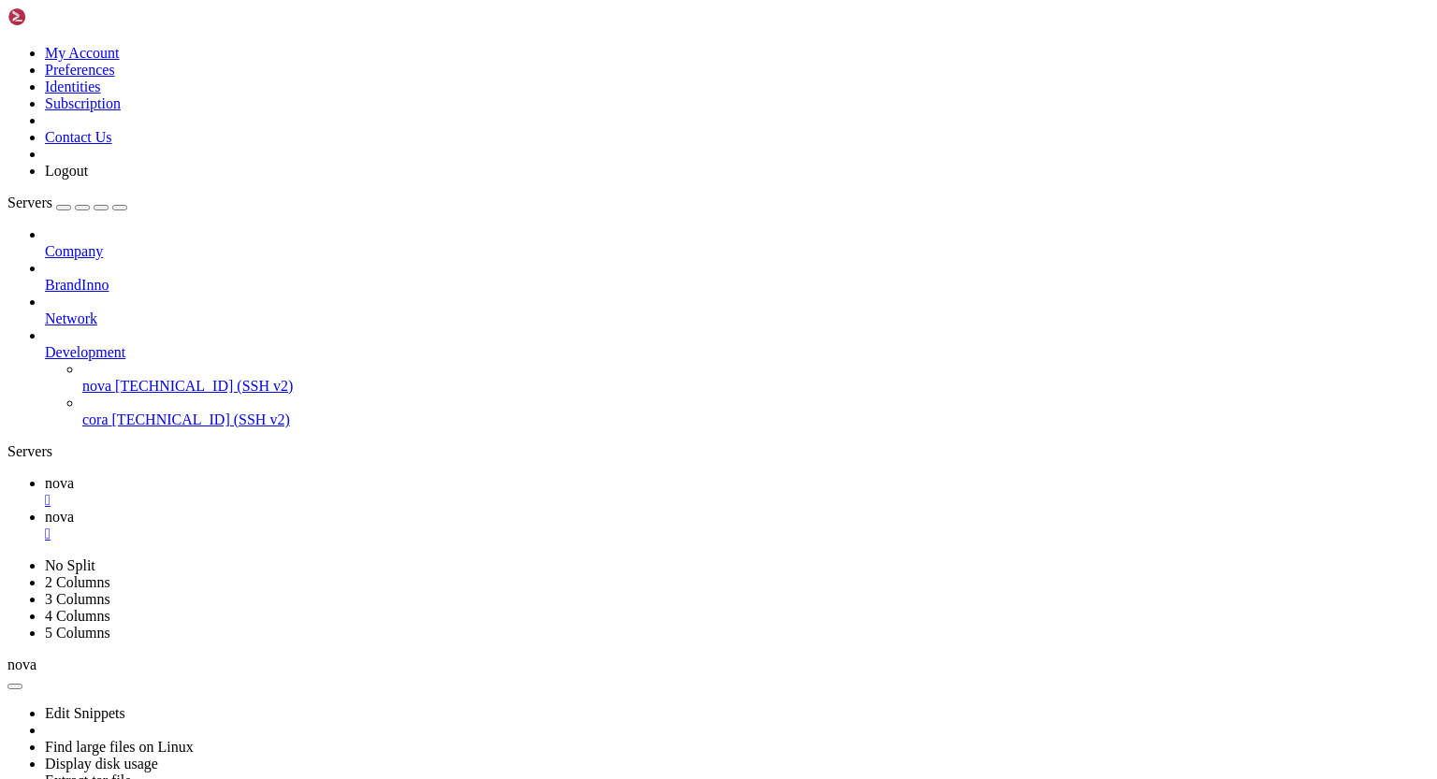
scroll to position [12626, 0]
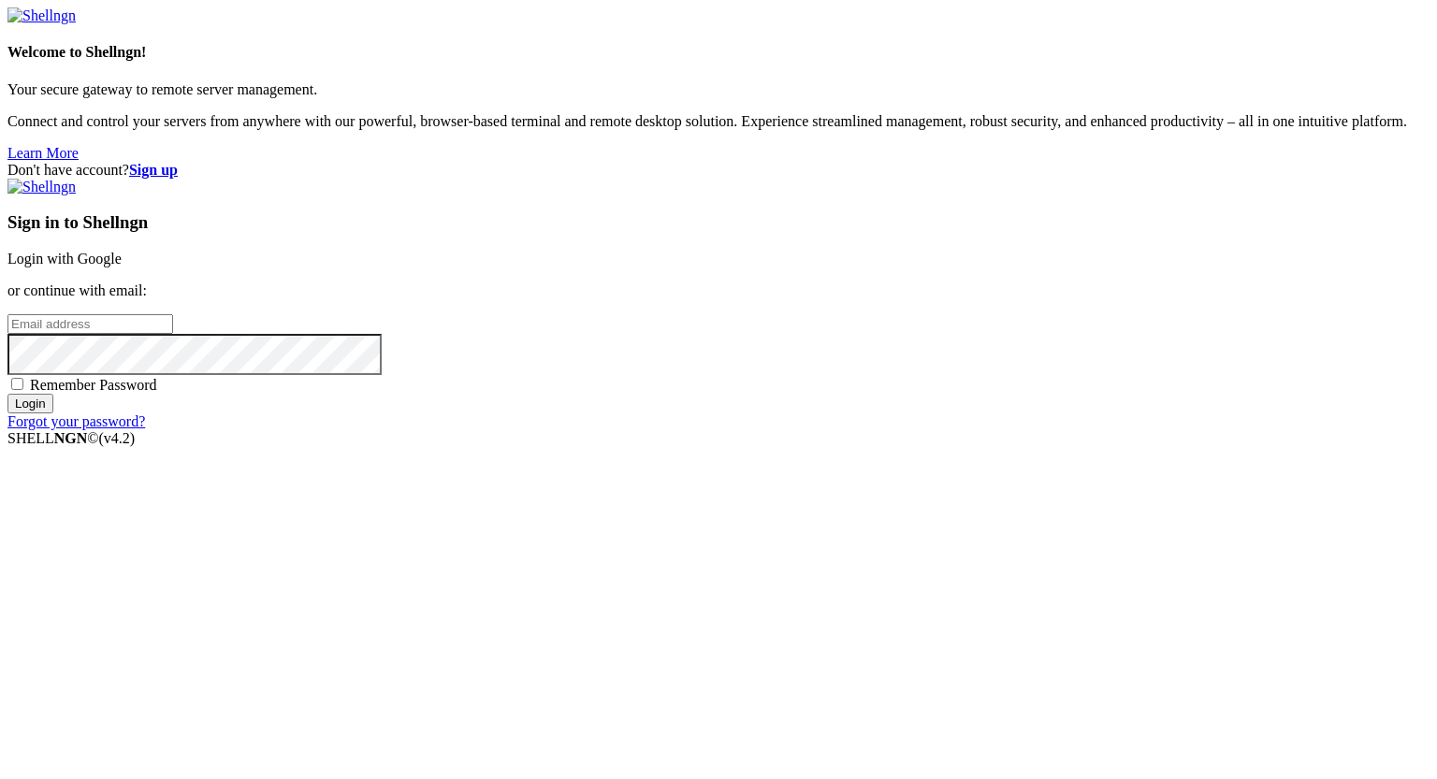
click at [288, 161] on div "Welcome to Shellngn! Your secure gateway to remote server management. Connect a…" at bounding box center [718, 102] width 1422 height 117
type input "[PERSON_NAME][EMAIL_ADDRESS][DOMAIN_NAME]"
click at [53, 413] on input "Login" at bounding box center [30, 404] width 46 height 20
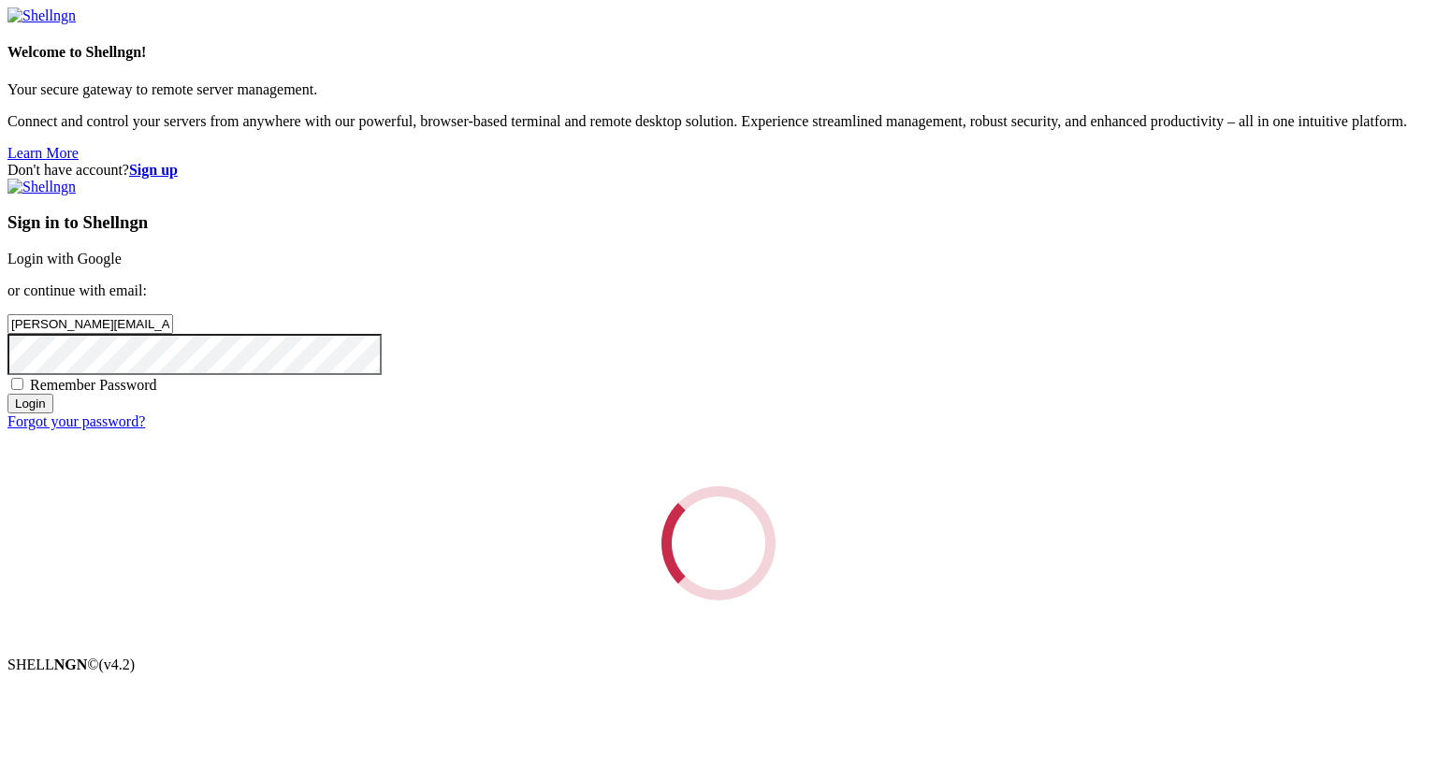
click at [939, 554] on div "Loading..." at bounding box center [718, 543] width 1422 height 114
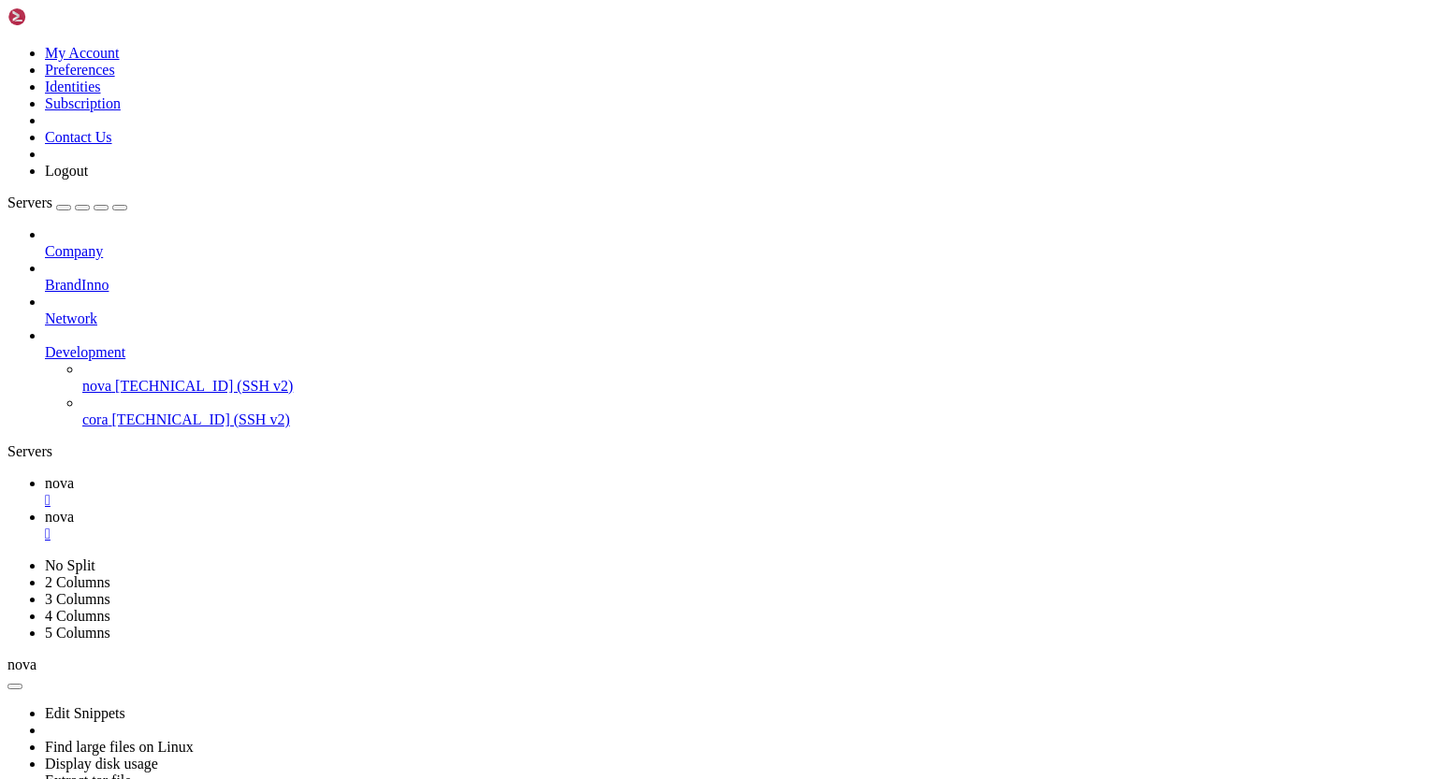
scroll to position [64, 0]
click at [74, 475] on span "nova" at bounding box center [59, 483] width 29 height 16
drag, startPoint x: 65, startPoint y: 1030, endPoint x: 287, endPoint y: 1032, distance: 221.7
drag, startPoint x: 180, startPoint y: 1067, endPoint x: 473, endPoint y: 1050, distance: 294.2
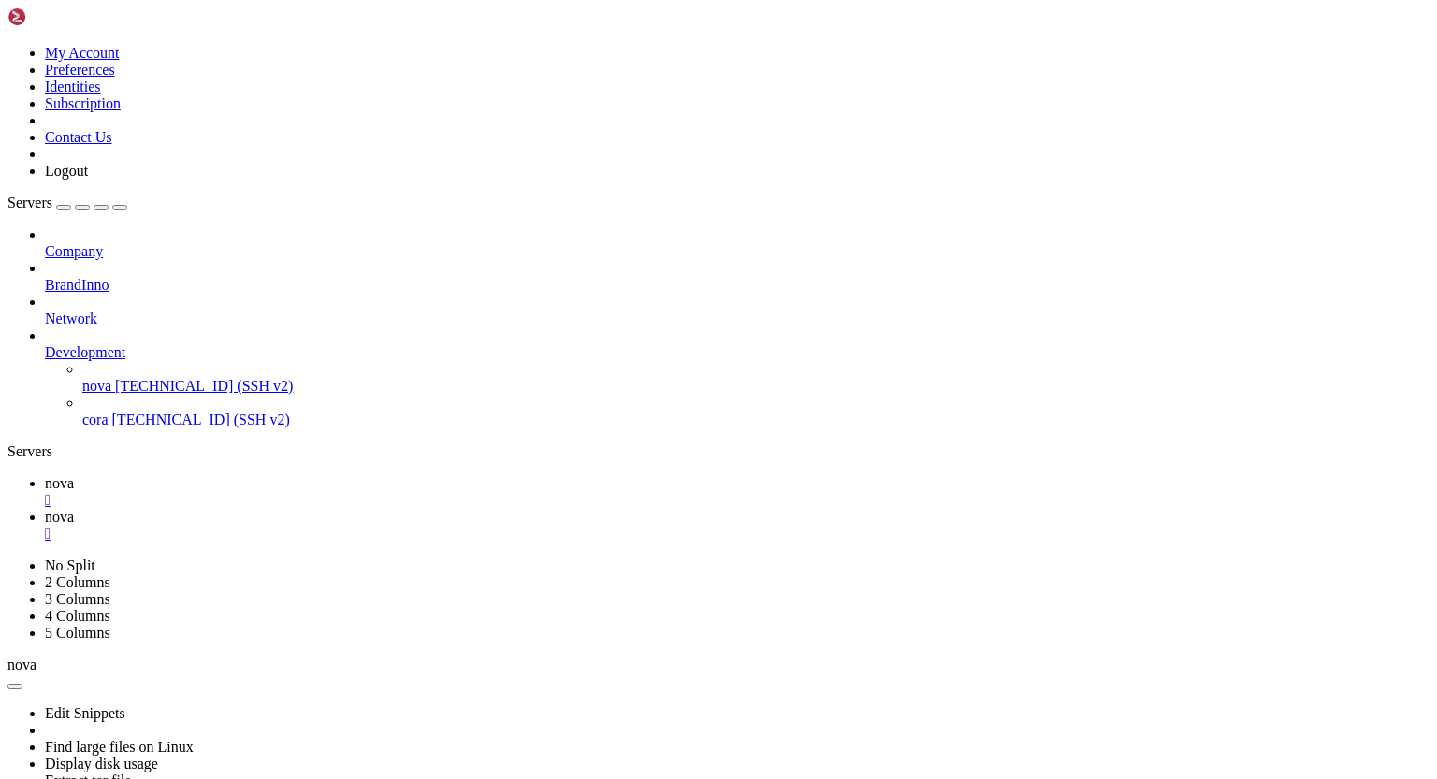
drag, startPoint x: 444, startPoint y: 1189, endPoint x: 32, endPoint y: 1051, distance: 434.8
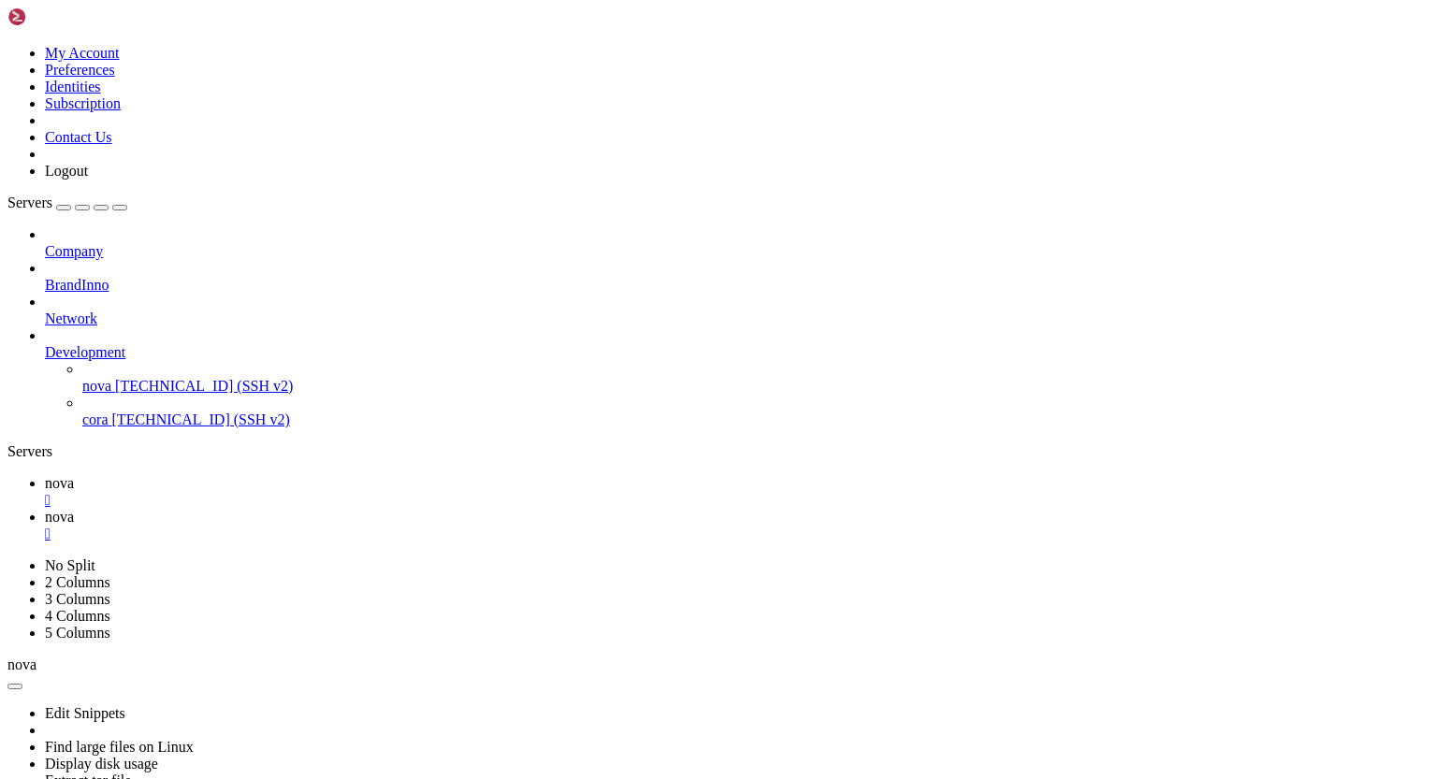
scroll to position [13898, 0]
click at [74, 509] on span "nova" at bounding box center [59, 517] width 29 height 16
click at [408, 526] on div "" at bounding box center [737, 534] width 1384 height 17
